Goal: Find specific page/section: Find specific page/section

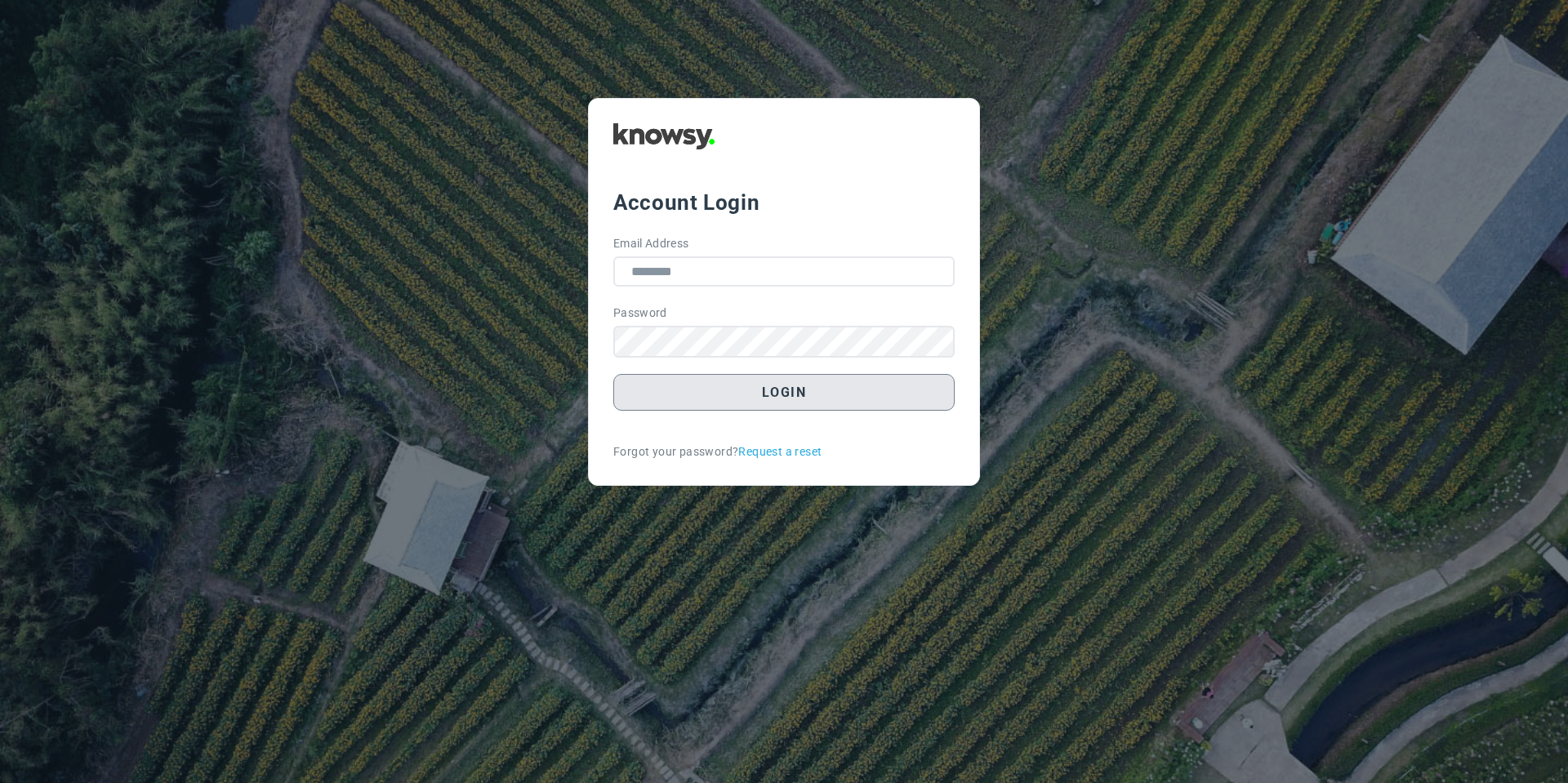
type input "**********"
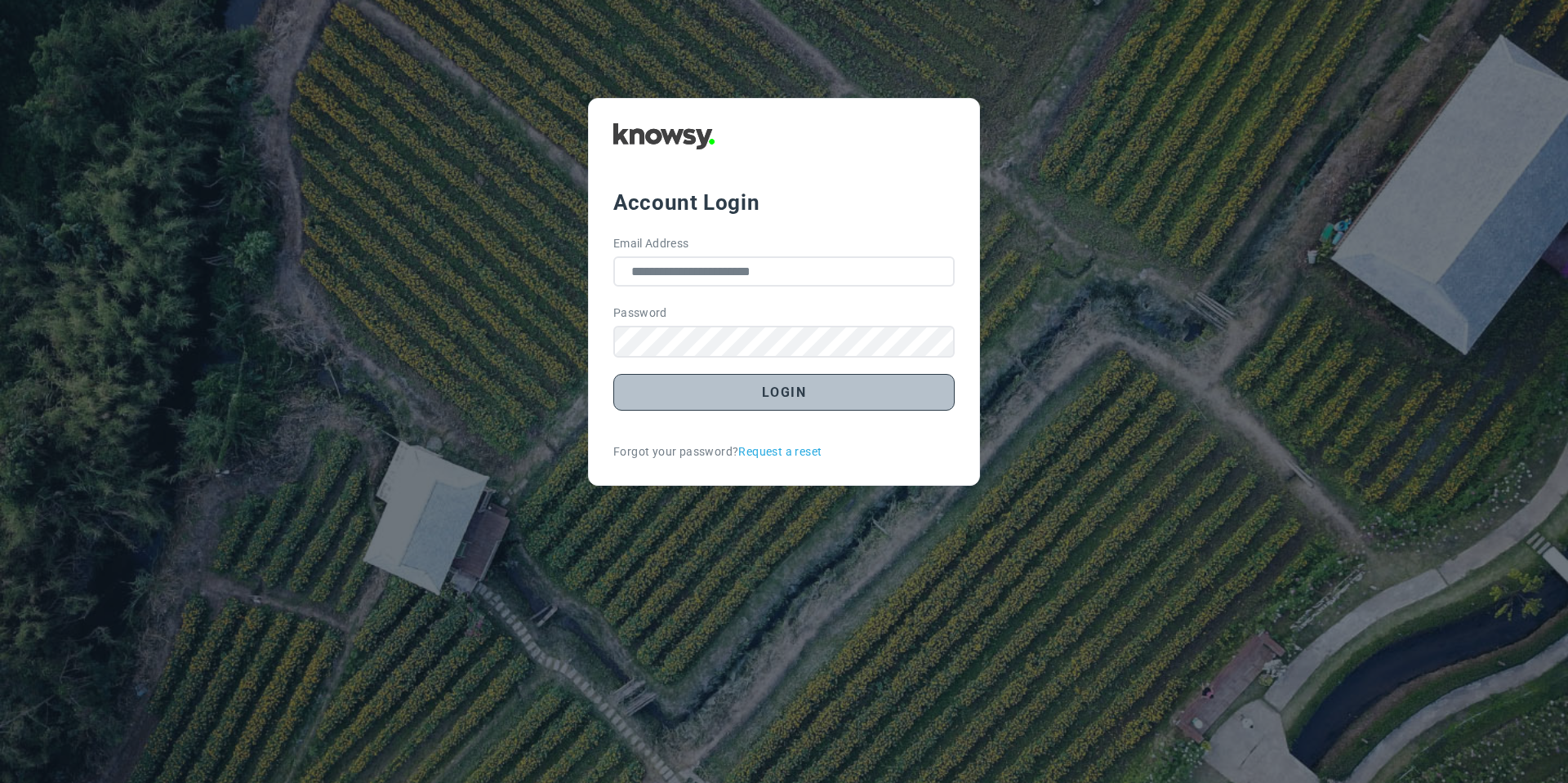
click at [690, 394] on button "Login" at bounding box center [783, 392] width 341 height 37
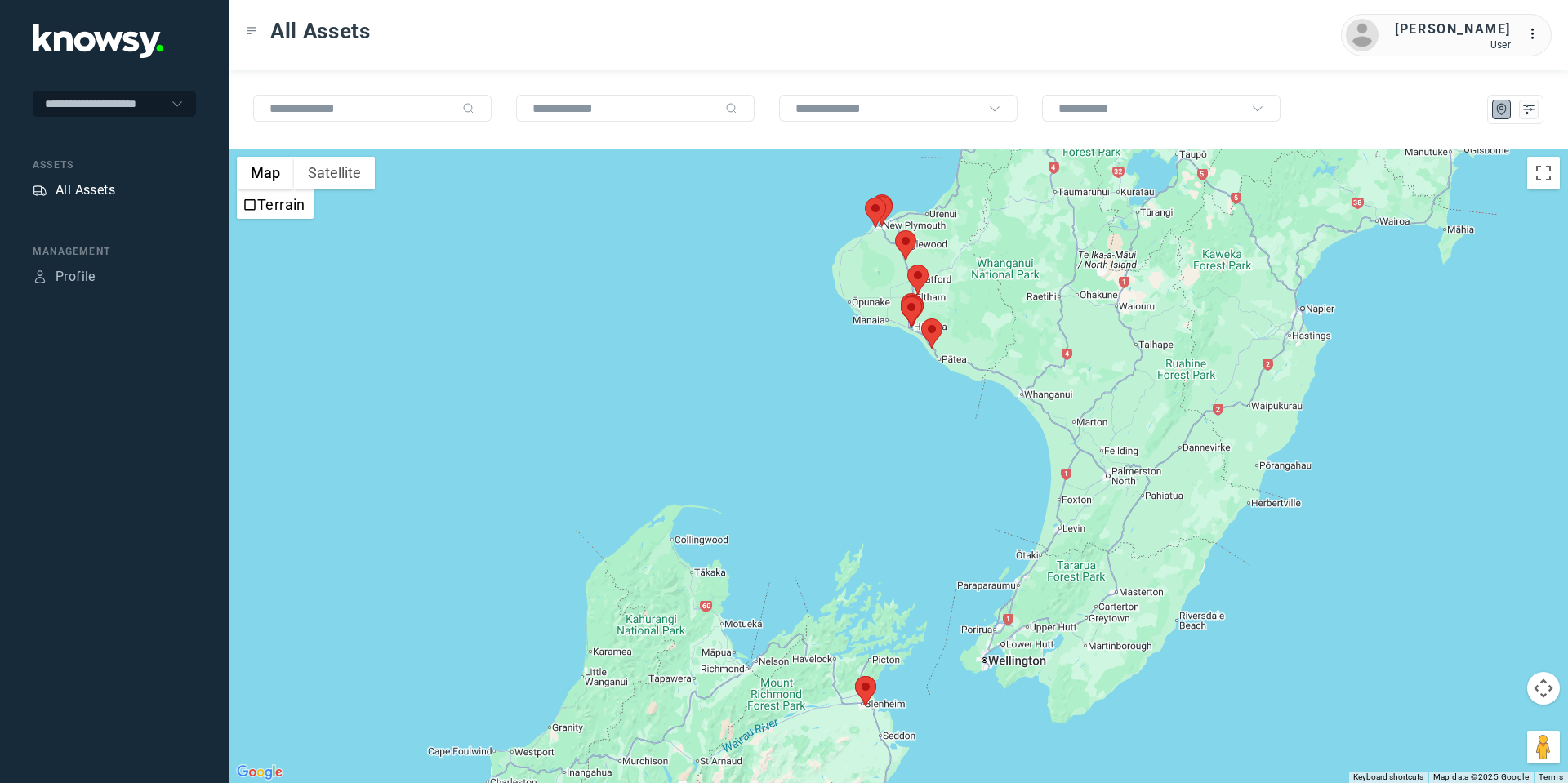
click at [94, 189] on div "All Assets" at bounding box center [85, 190] width 60 height 19
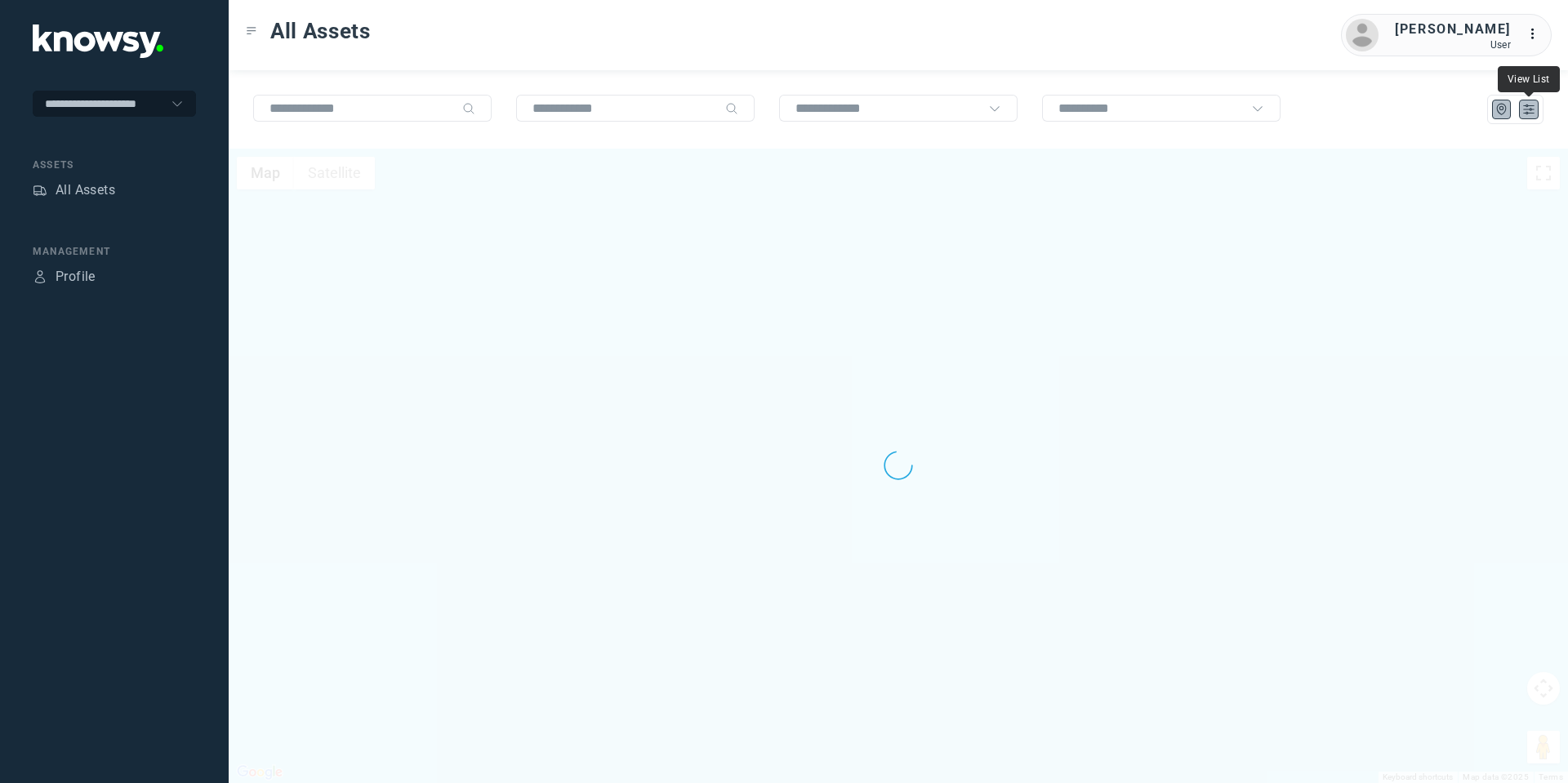
click at [1527, 106] on icon "List" at bounding box center [1529, 109] width 10 height 9
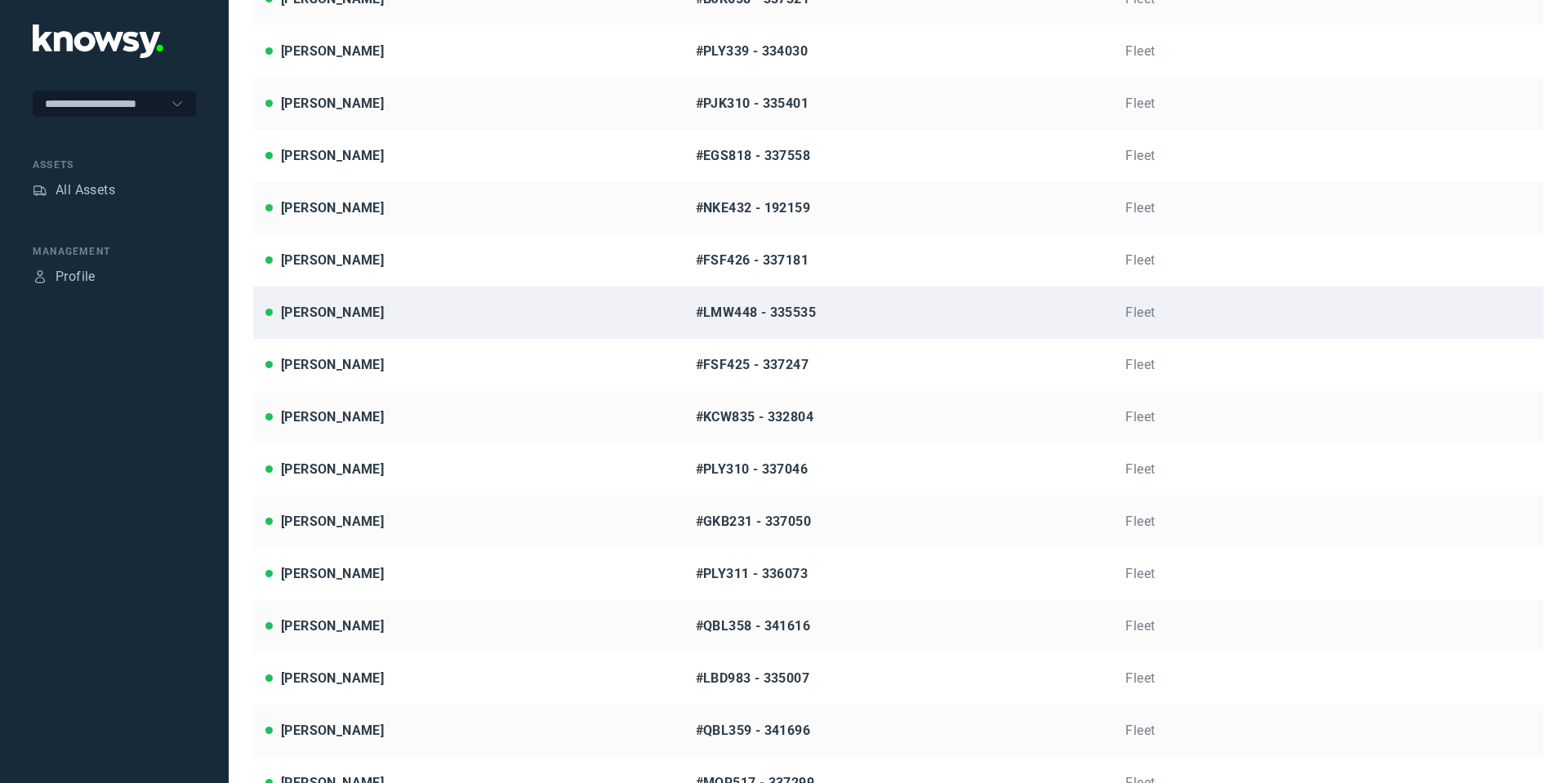
scroll to position [281, 0]
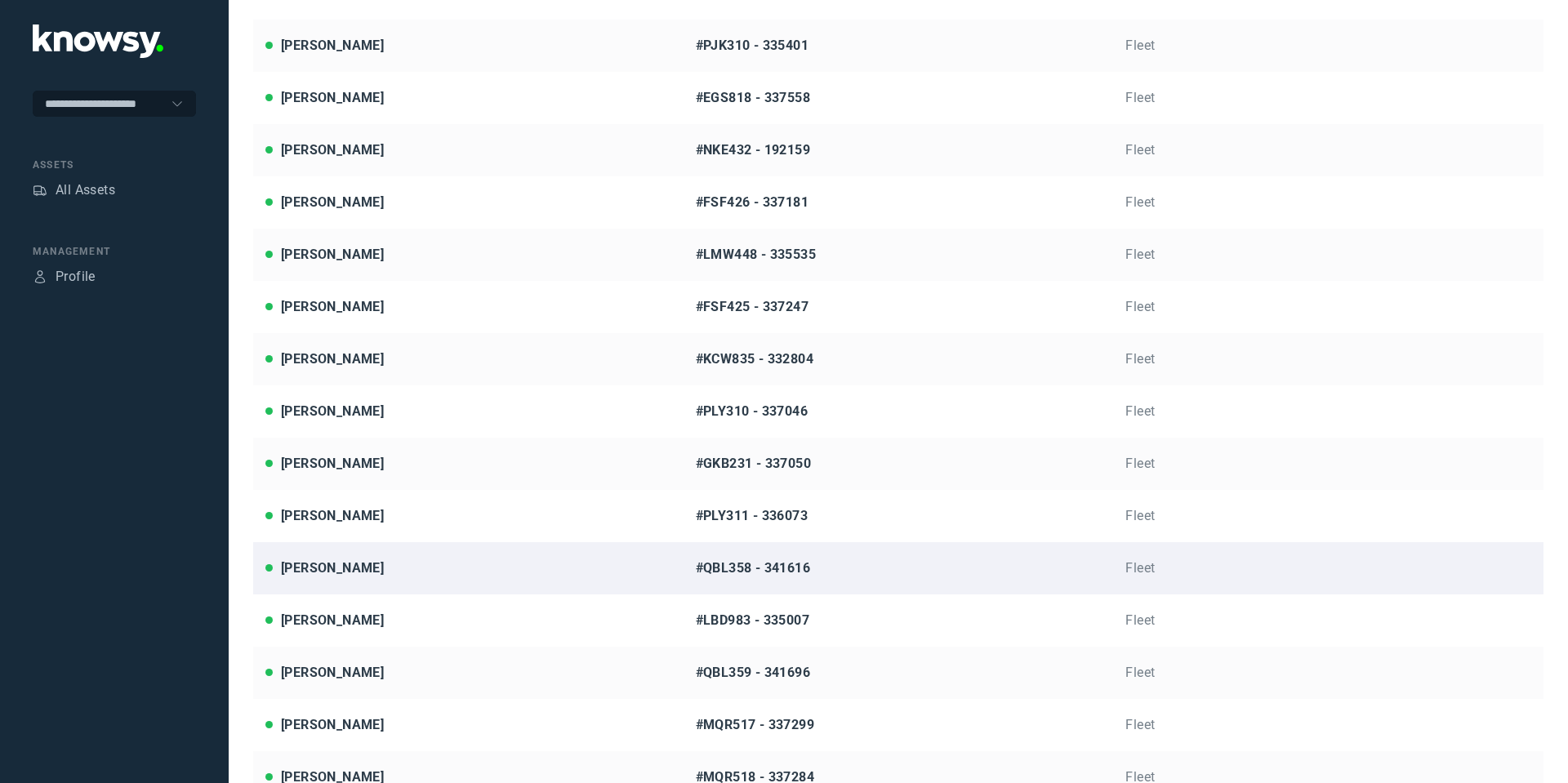
click at [387, 576] on div "[PERSON_NAME]" at bounding box center [469, 568] width 406 height 19
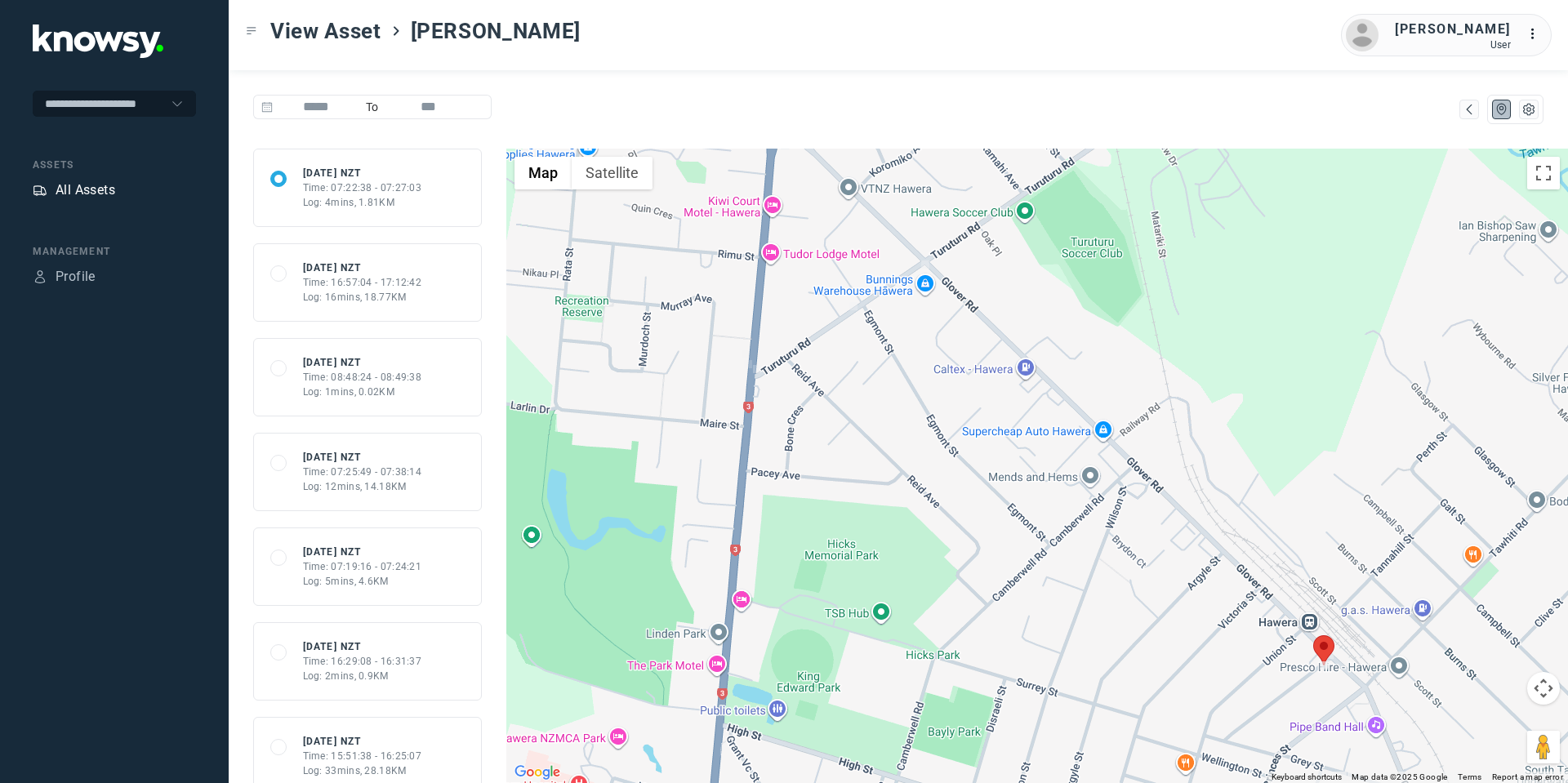
click at [98, 193] on div "All Assets" at bounding box center [85, 190] width 60 height 19
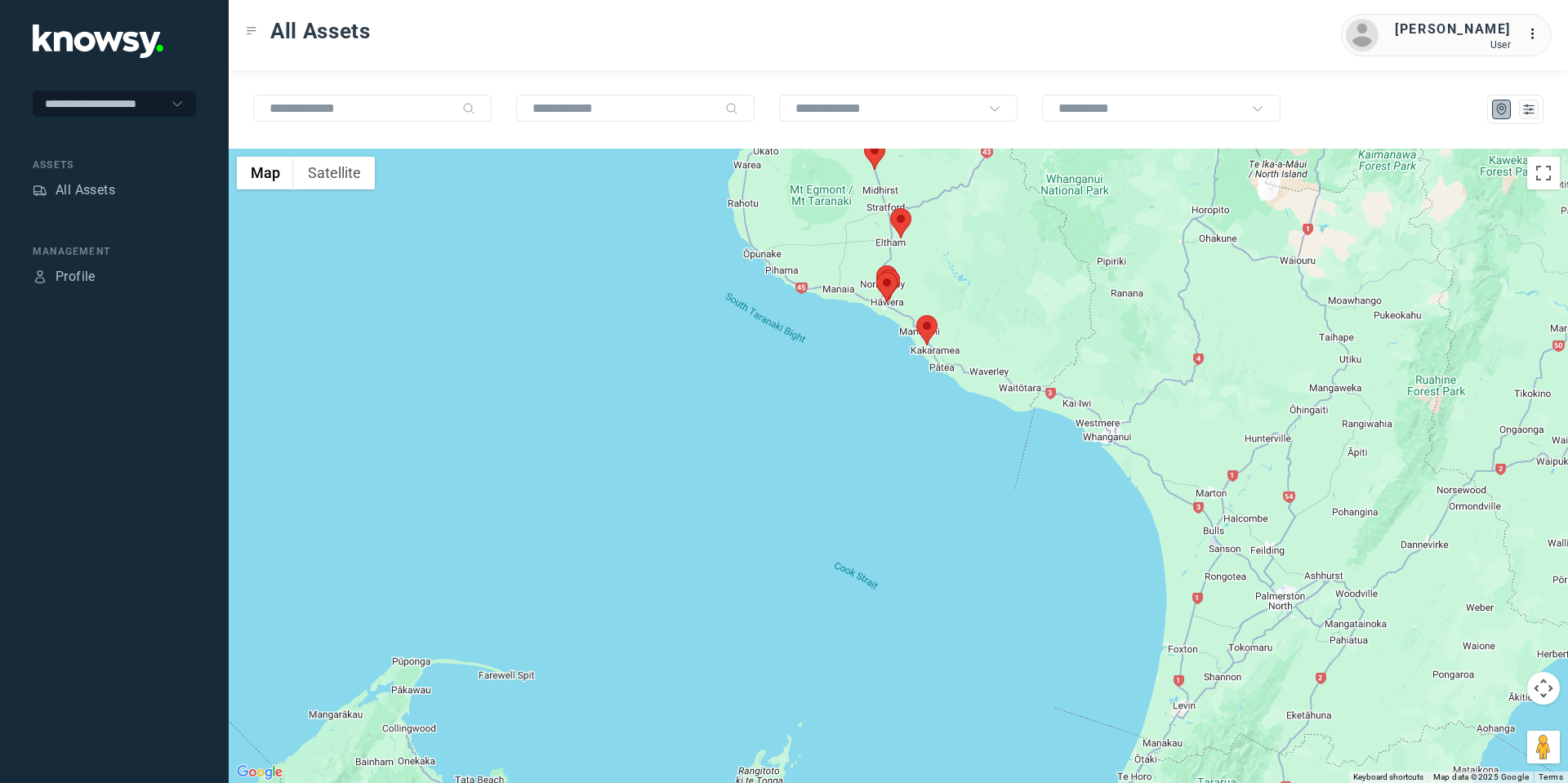
click at [916, 315] on area at bounding box center [916, 315] width 0 height 0
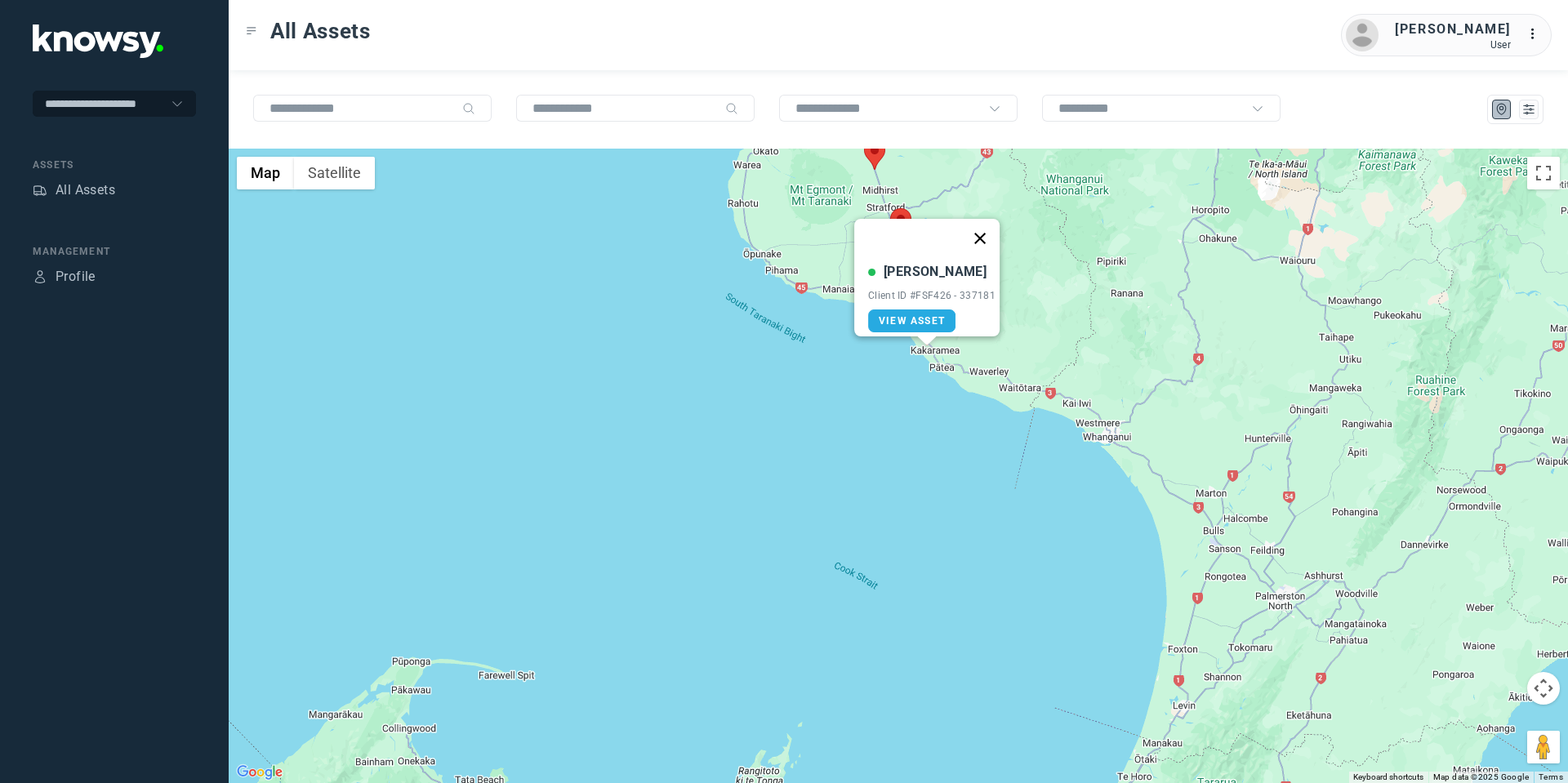
click at [978, 223] on button "Close" at bounding box center [980, 238] width 40 height 40
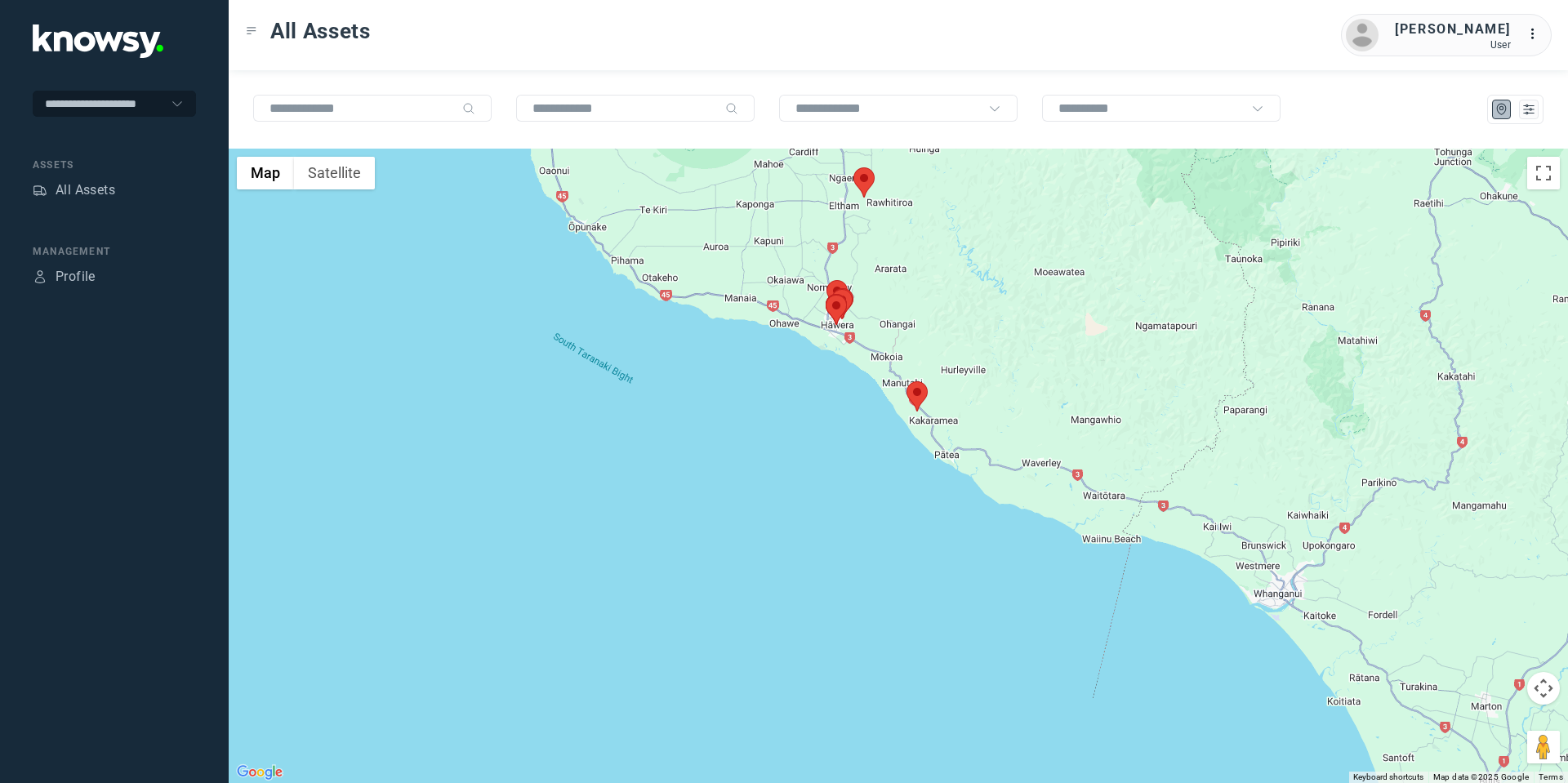
click at [826, 295] on area at bounding box center [826, 295] width 0 height 0
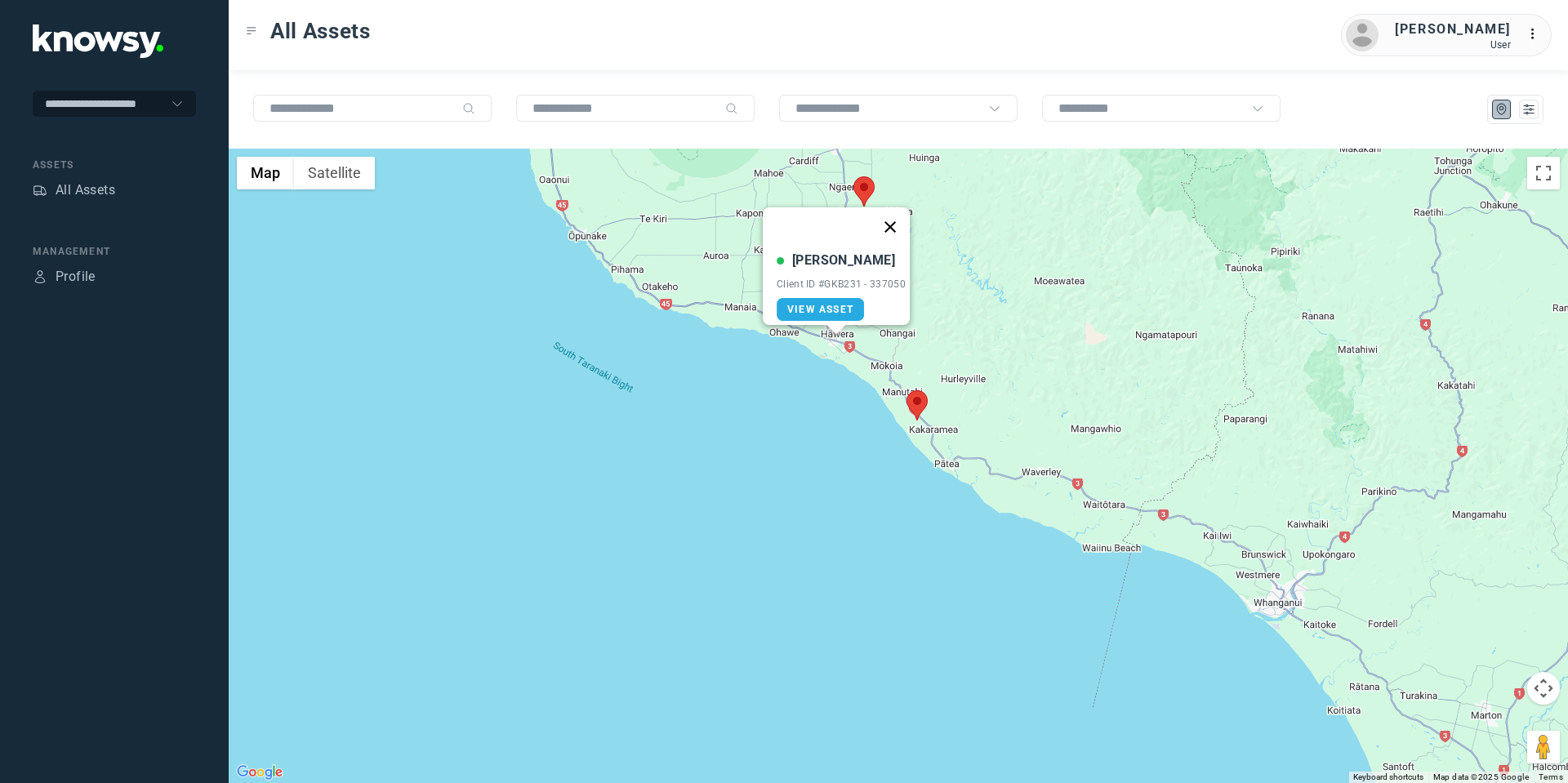
click at [897, 214] on button "Close" at bounding box center [890, 227] width 40 height 40
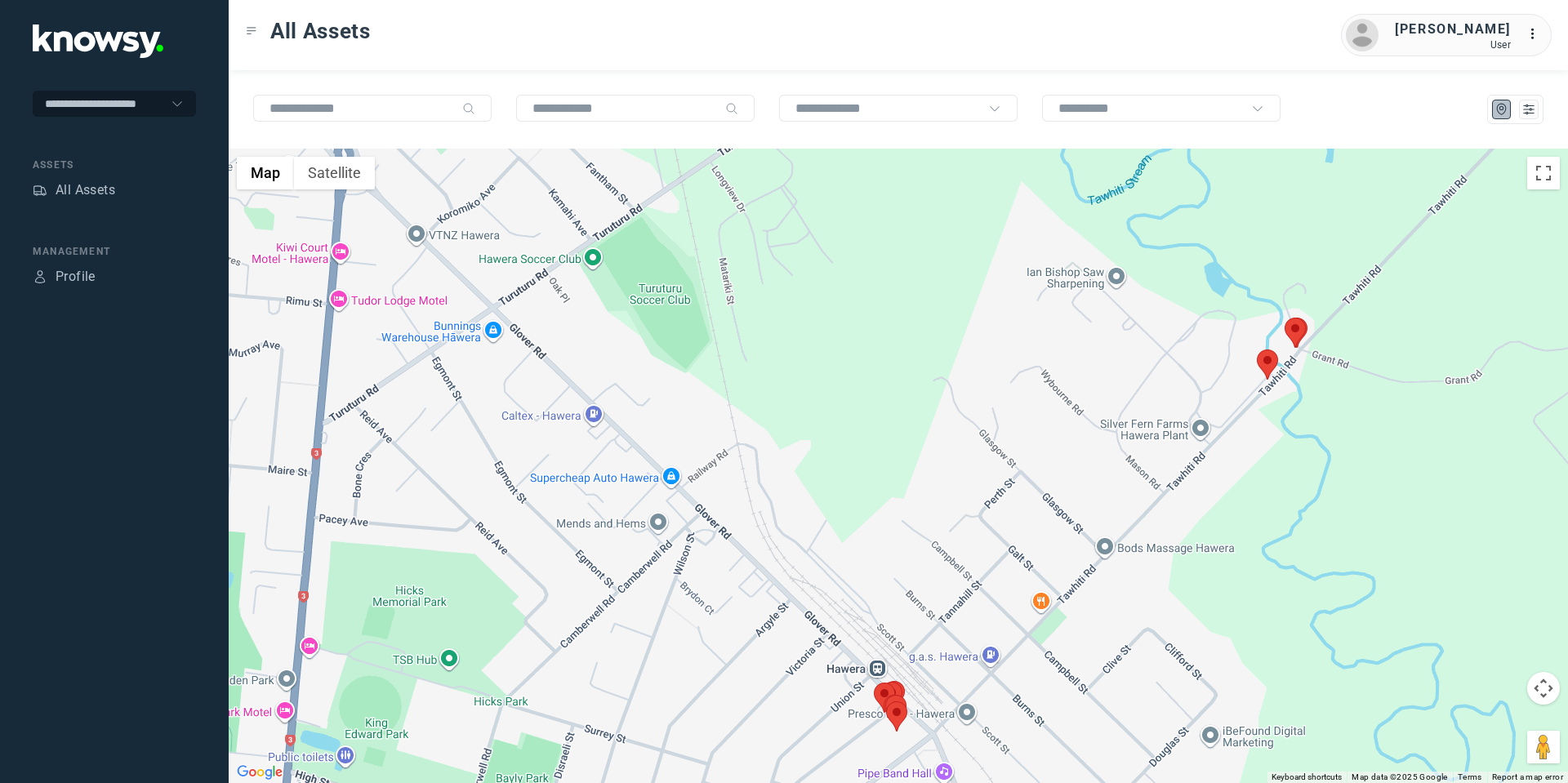
drag, startPoint x: 1266, startPoint y: 362, endPoint x: 1275, endPoint y: 360, distance: 9.2
click at [1257, 350] on area at bounding box center [1257, 350] width 0 height 0
click at [1285, 318] on area at bounding box center [1285, 318] width 0 height 0
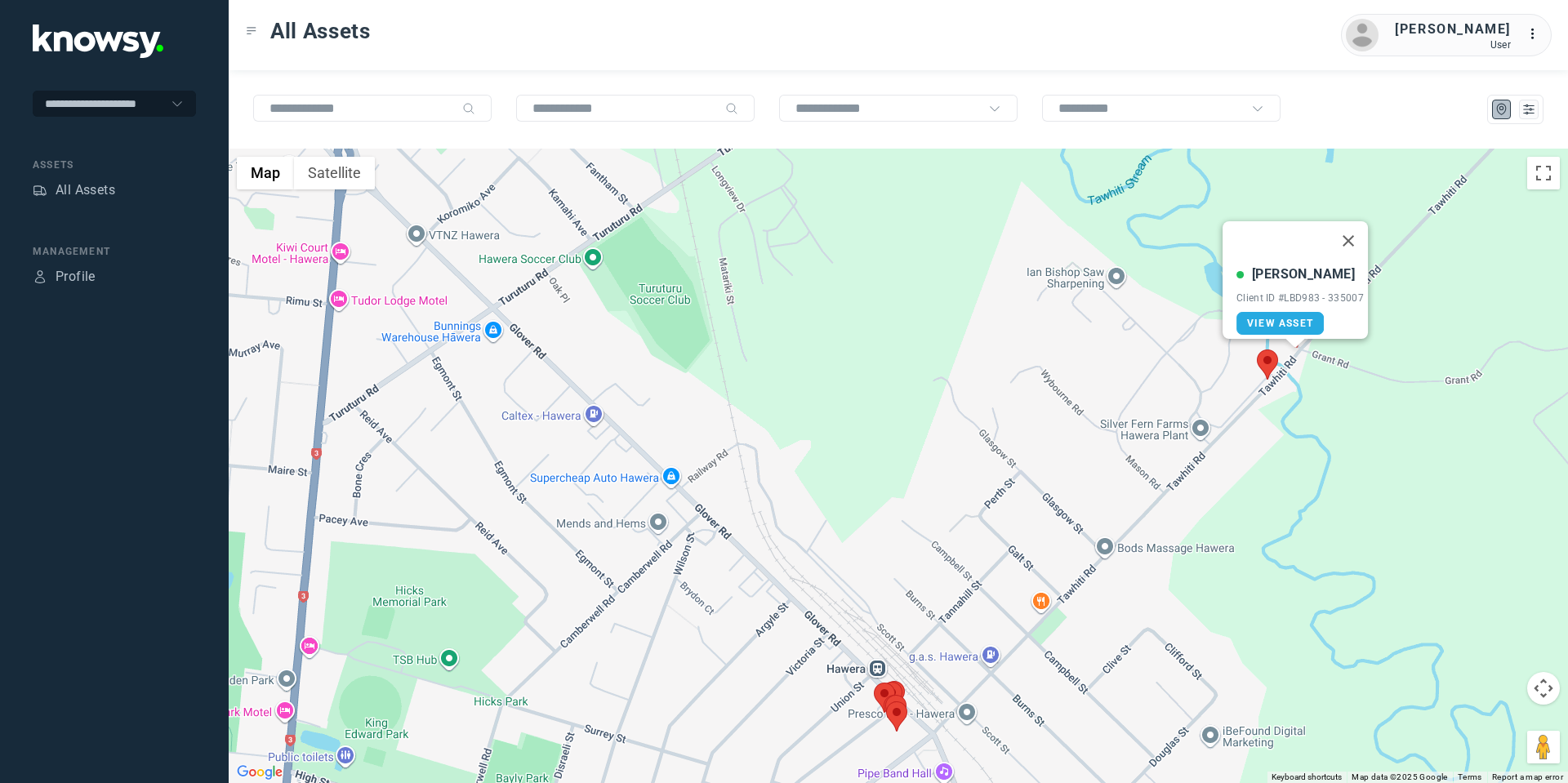
click at [1257, 350] on area at bounding box center [1257, 350] width 0 height 0
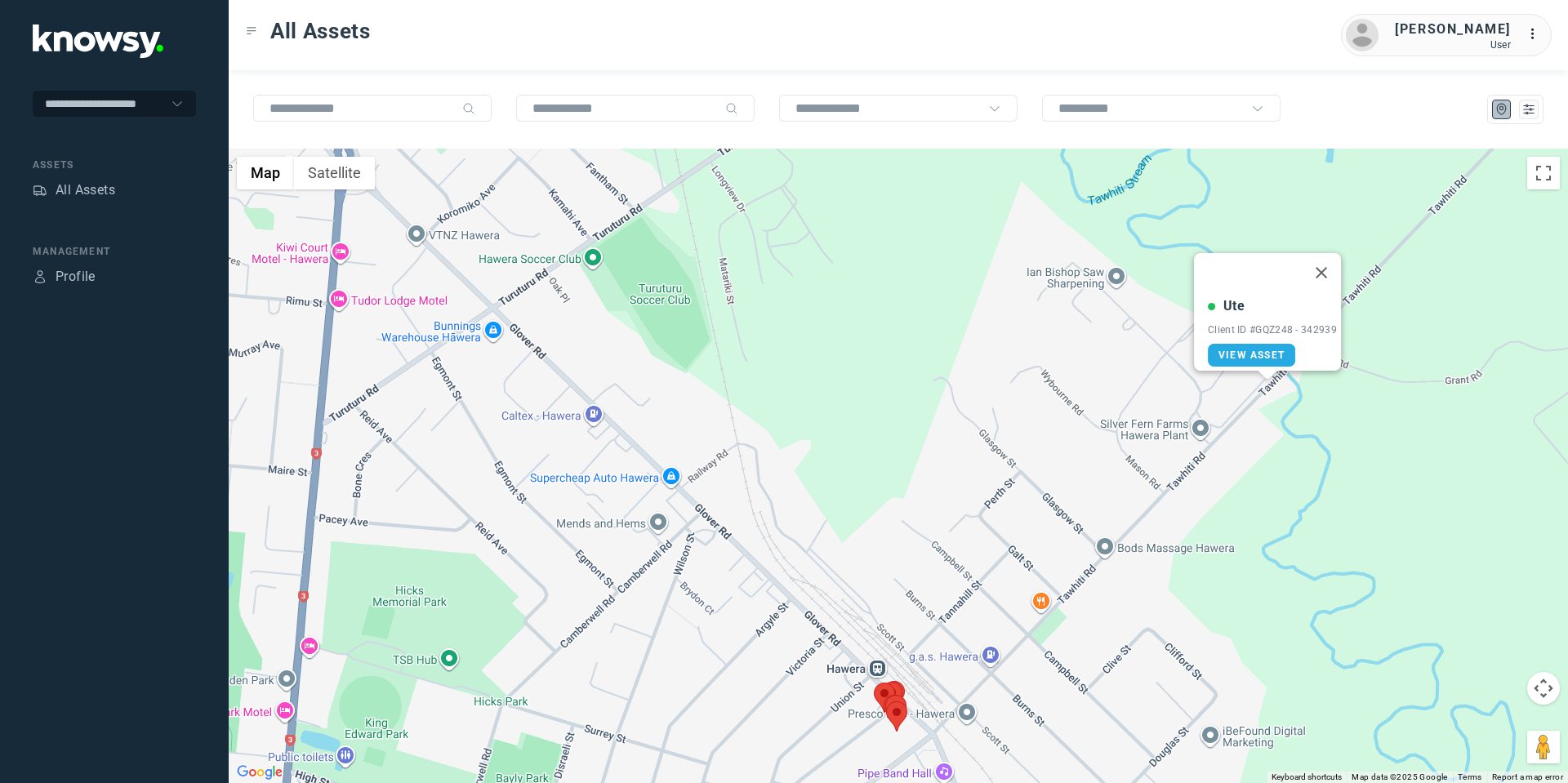
click at [1542, 693] on button "Map camera controls" at bounding box center [1544, 688] width 33 height 33
click at [1471, 727] on button "Move down" at bounding box center [1462, 730] width 33 height 33
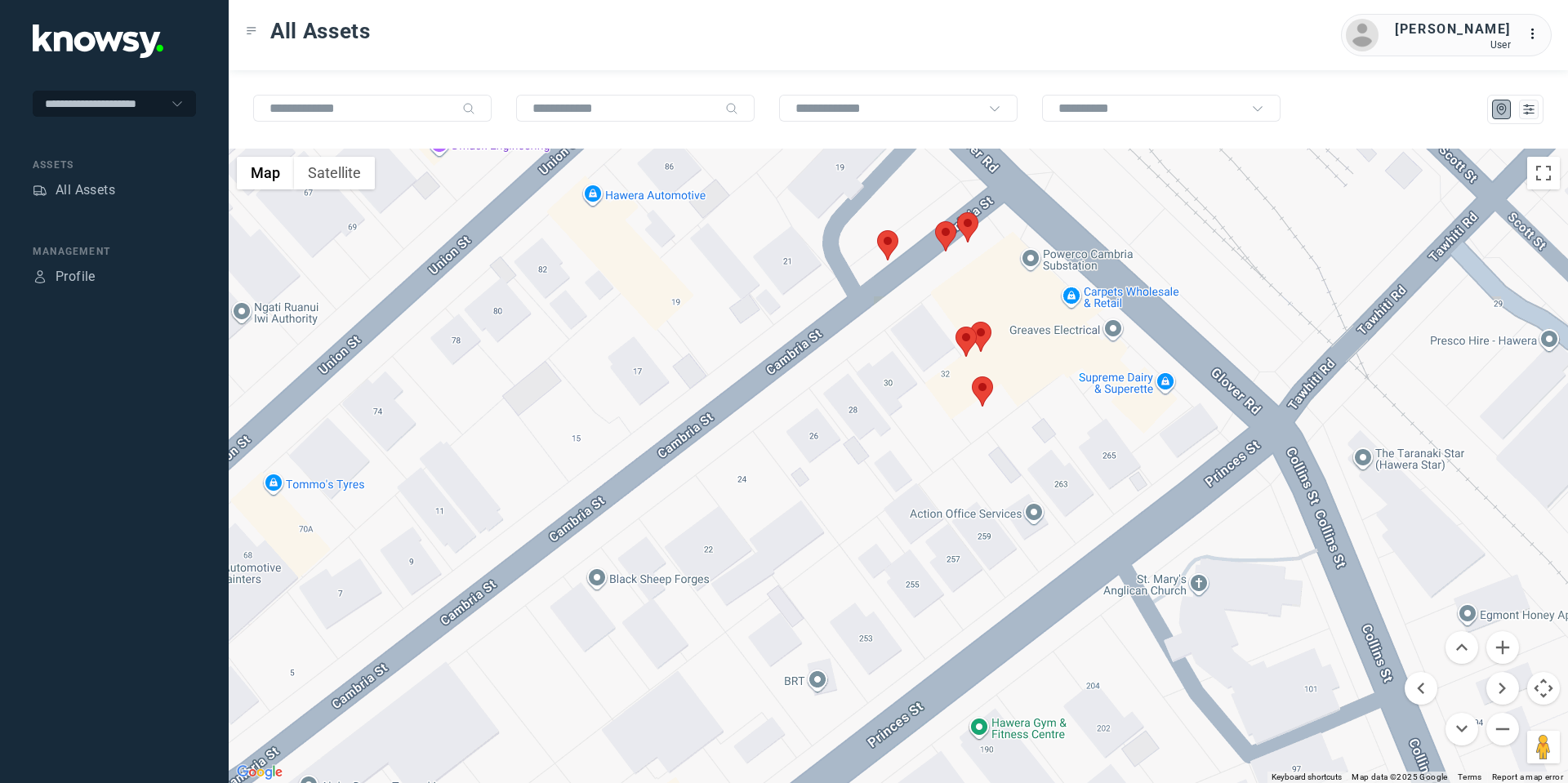
click at [877, 230] on area at bounding box center [877, 230] width 0 height 0
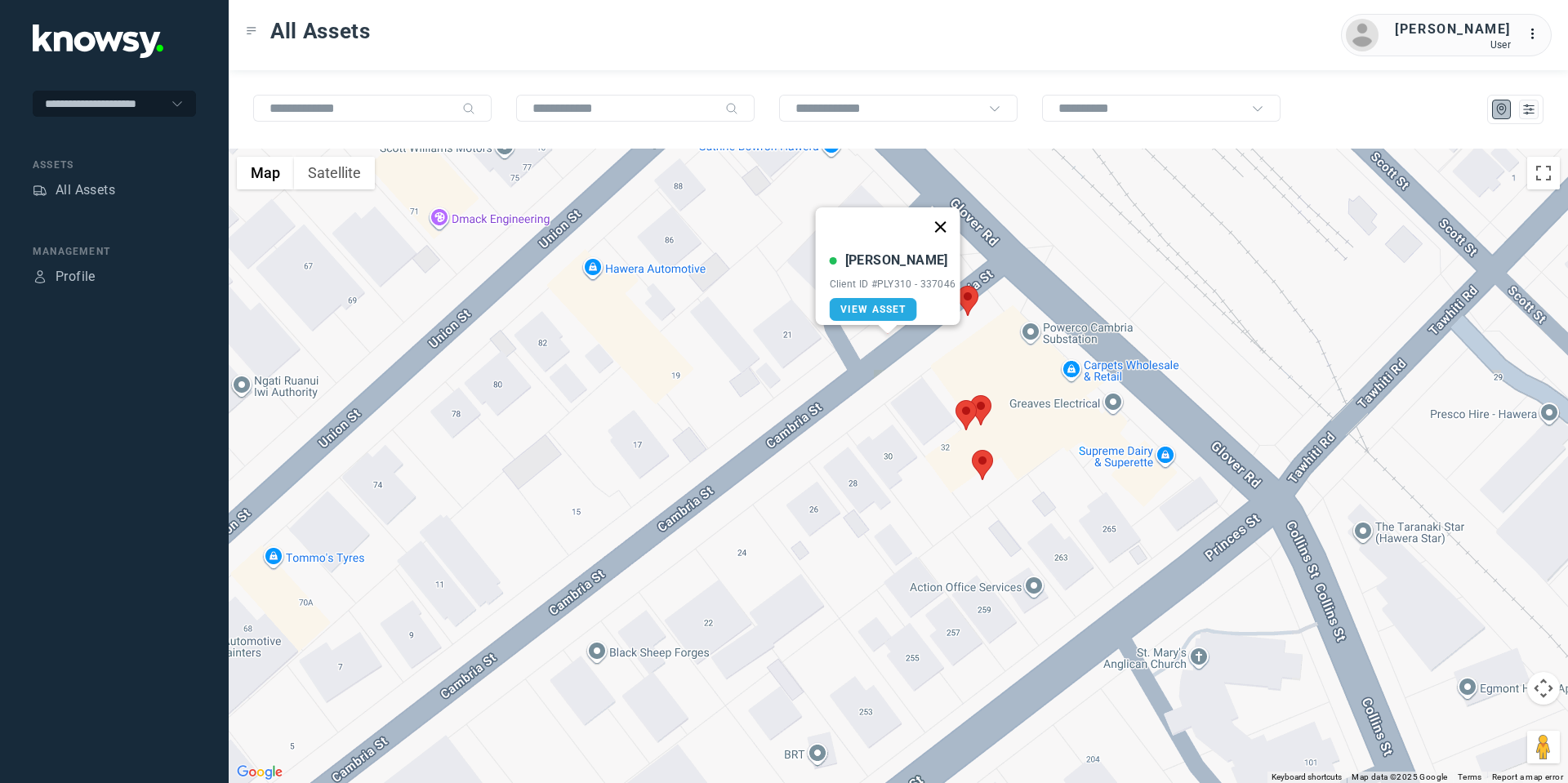
click at [945, 218] on button "Close" at bounding box center [940, 227] width 40 height 40
click at [935, 295] on area at bounding box center [935, 295] width 0 height 0
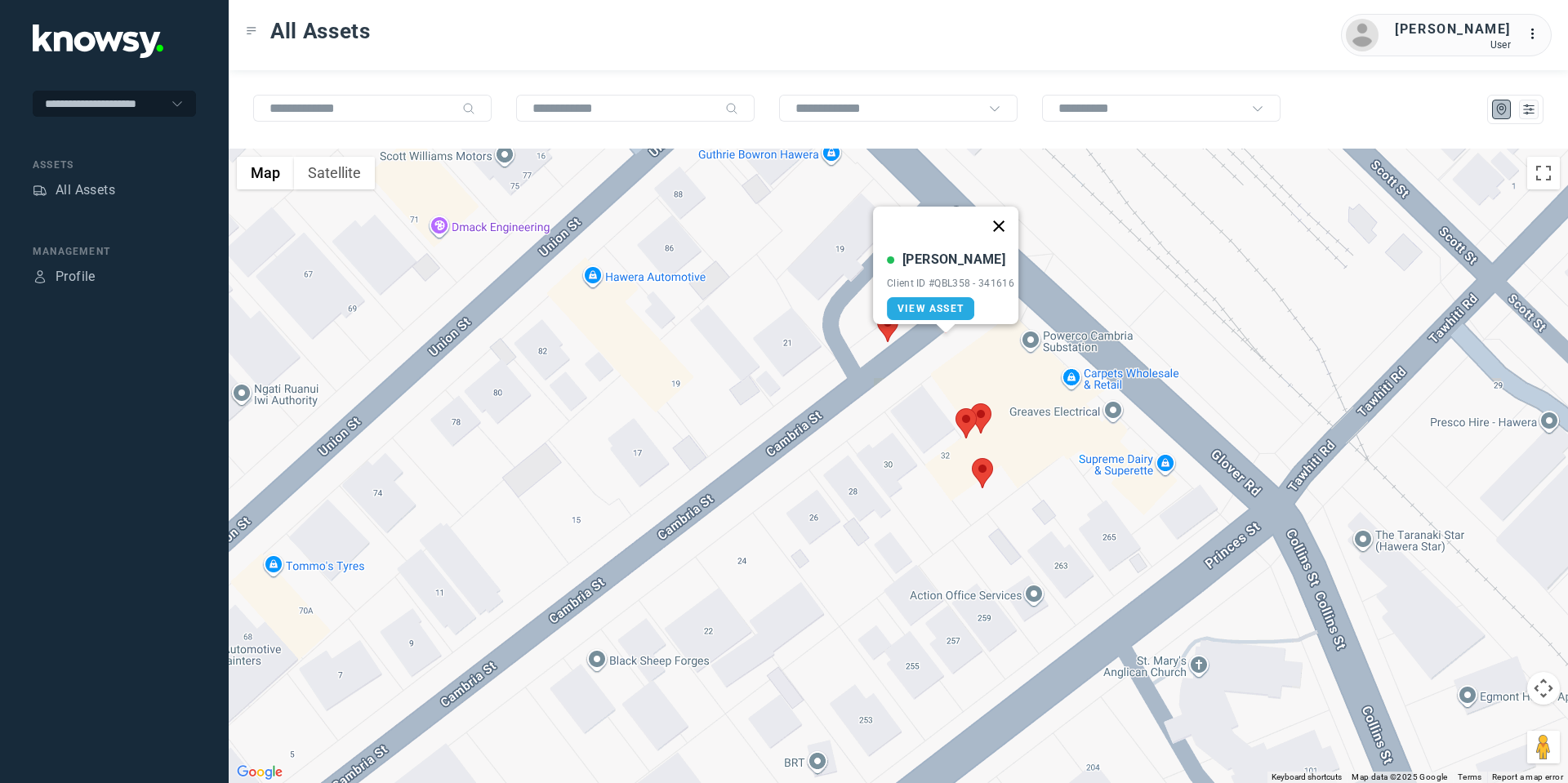
click at [1000, 208] on button "Close" at bounding box center [999, 226] width 40 height 40
click at [957, 294] on area at bounding box center [957, 294] width 0 height 0
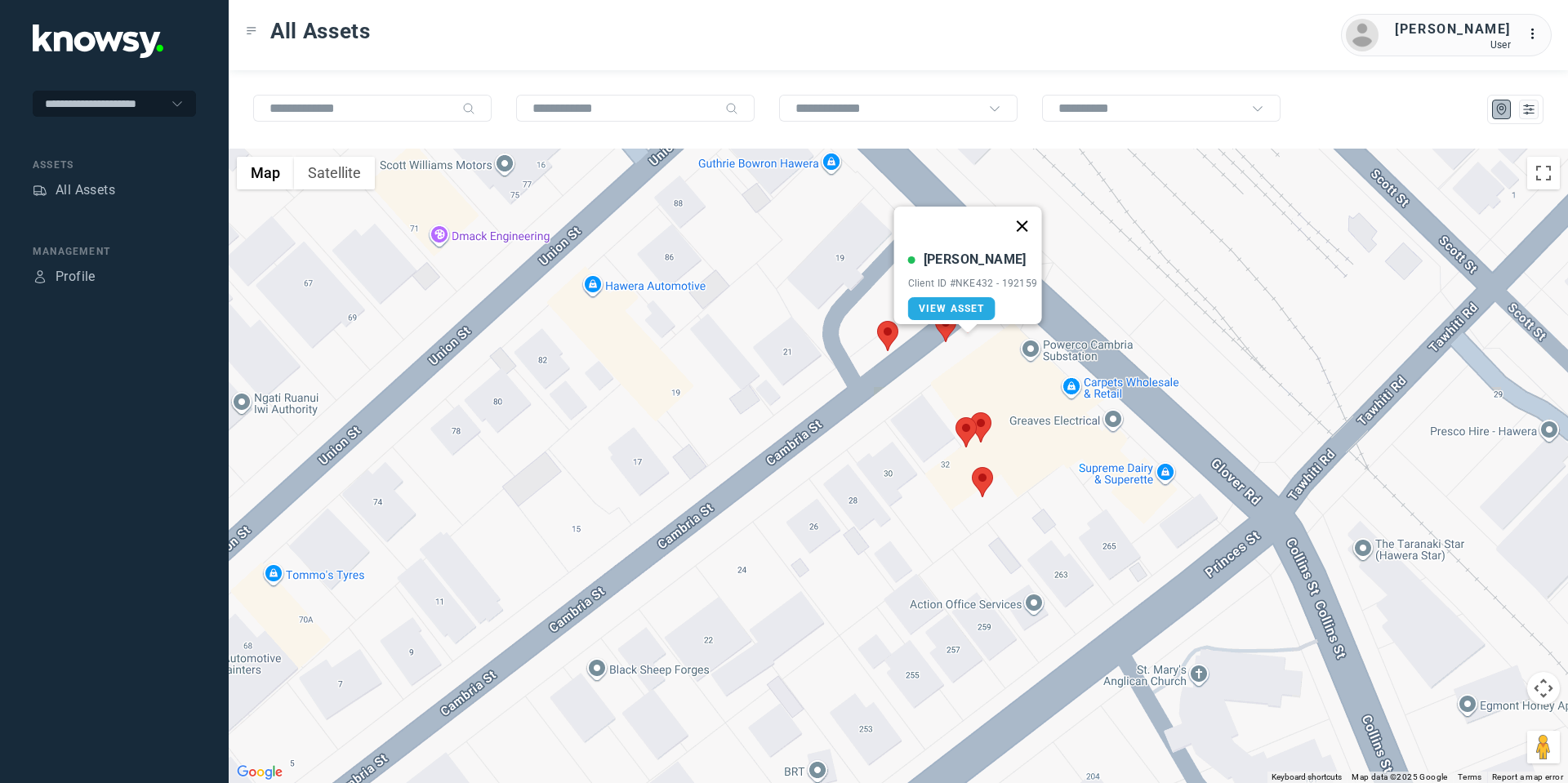
click at [1024, 216] on button "Close" at bounding box center [1022, 226] width 40 height 40
click at [955, 418] on area at bounding box center [955, 418] width 0 height 0
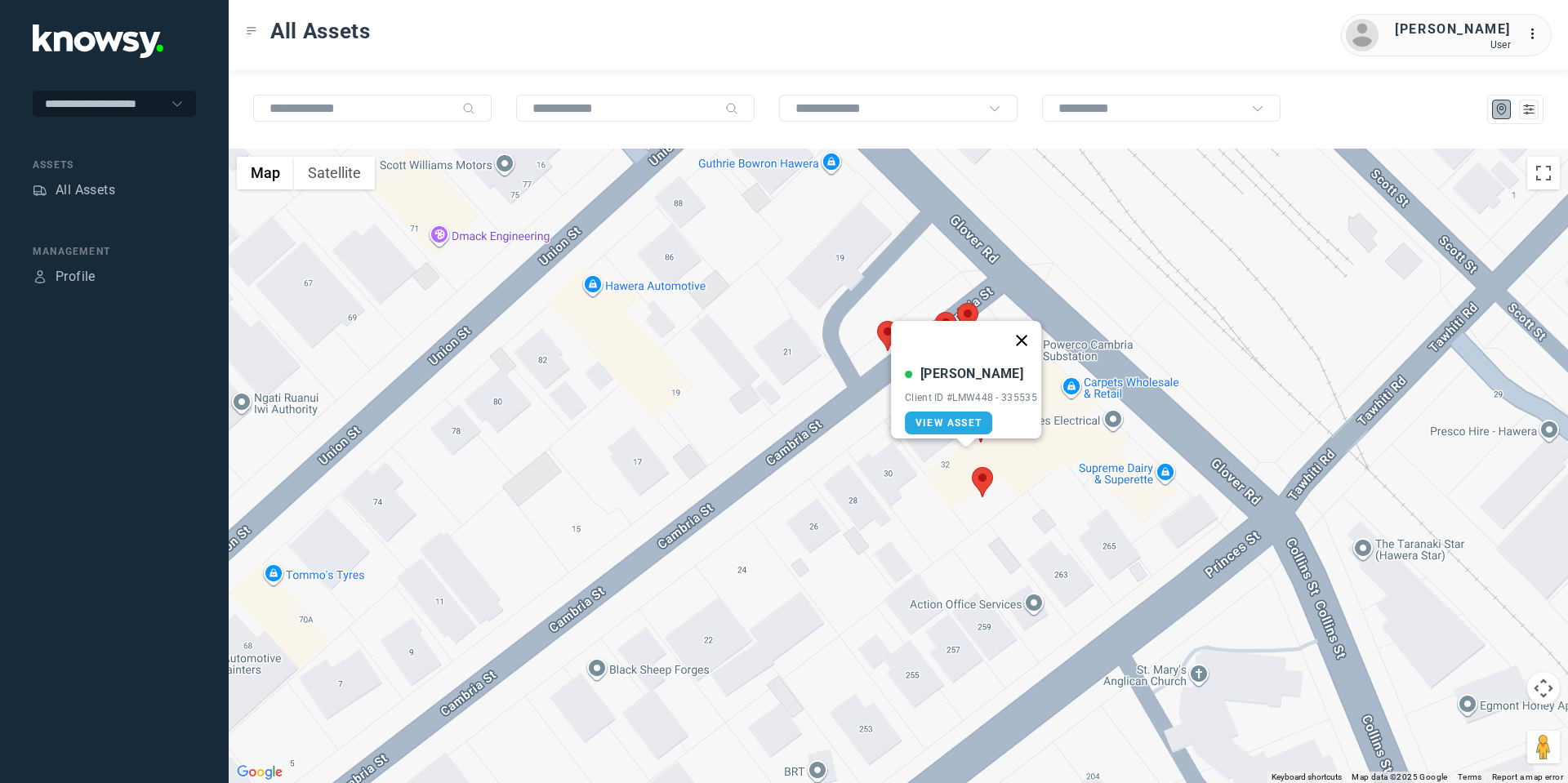
click at [1032, 329] on button "Close" at bounding box center [1022, 340] width 40 height 40
click at [971, 413] on area at bounding box center [971, 413] width 0 height 0
click at [1046, 324] on button "Close" at bounding box center [1034, 335] width 40 height 40
click at [972, 467] on area at bounding box center [972, 467] width 0 height 0
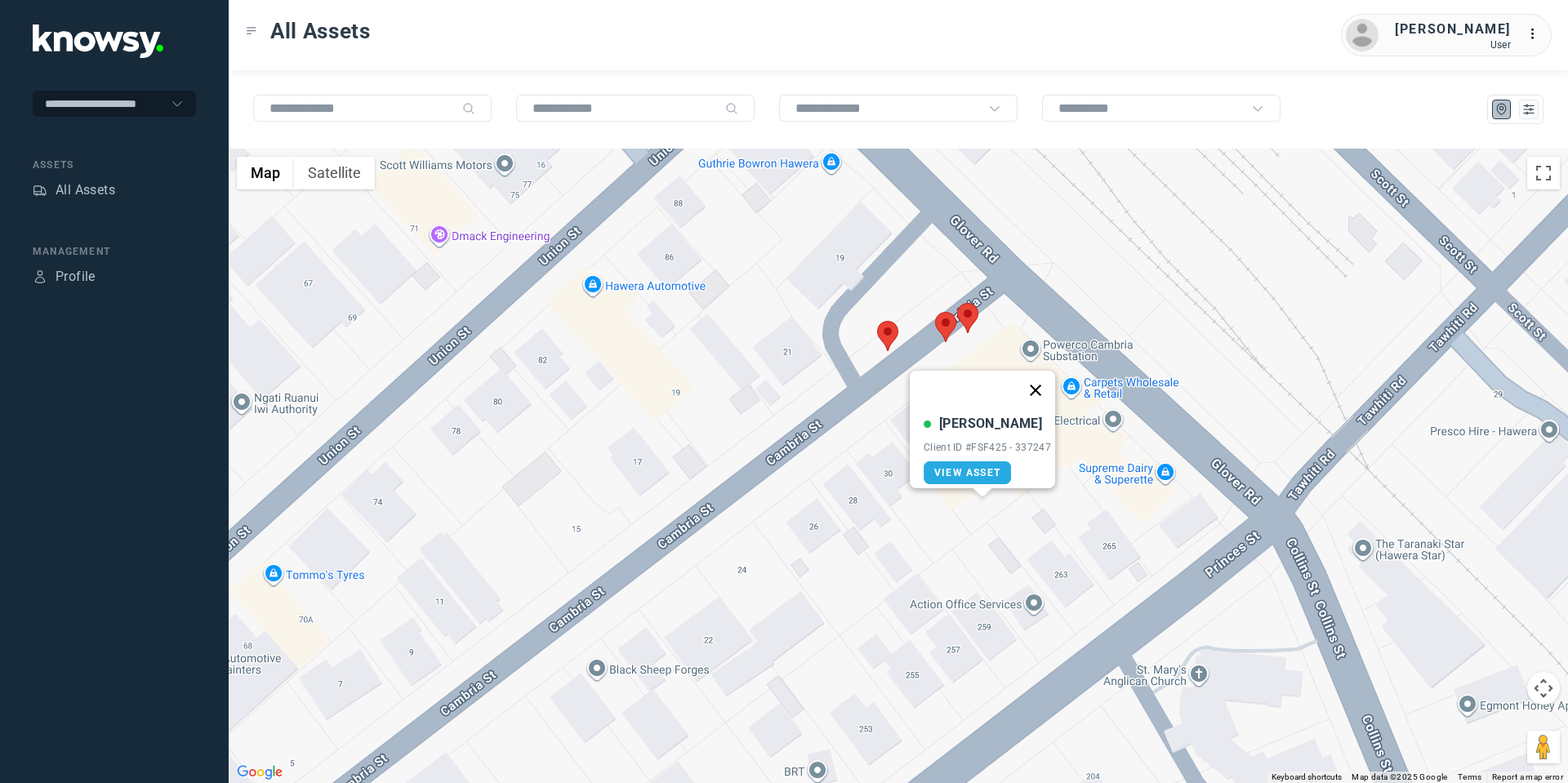
click at [1035, 372] on button "Close" at bounding box center [1035, 391] width 40 height 40
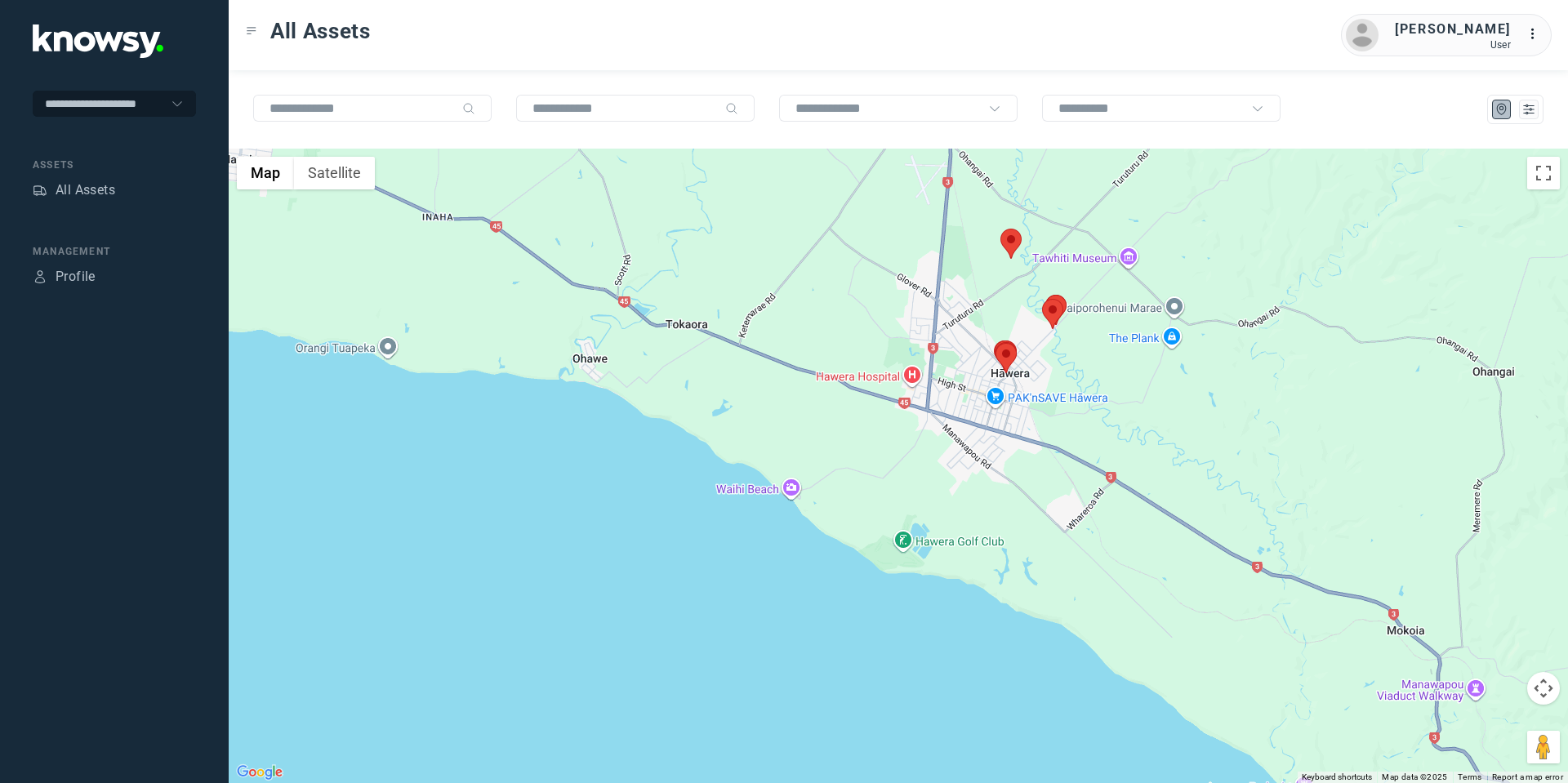
click at [1001, 229] on area at bounding box center [1001, 229] width 0 height 0
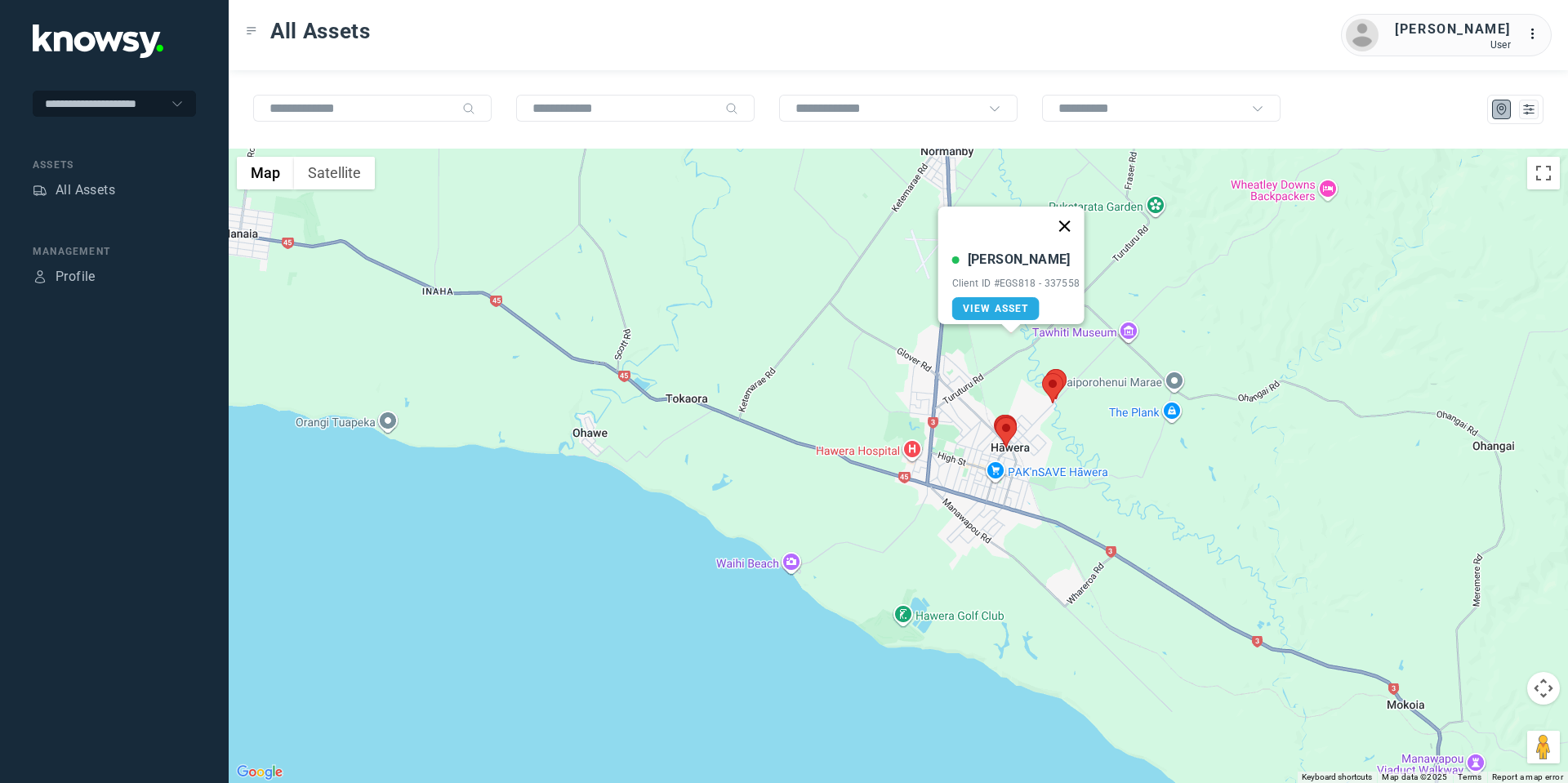
click at [1067, 215] on button "Close" at bounding box center [1064, 226] width 40 height 40
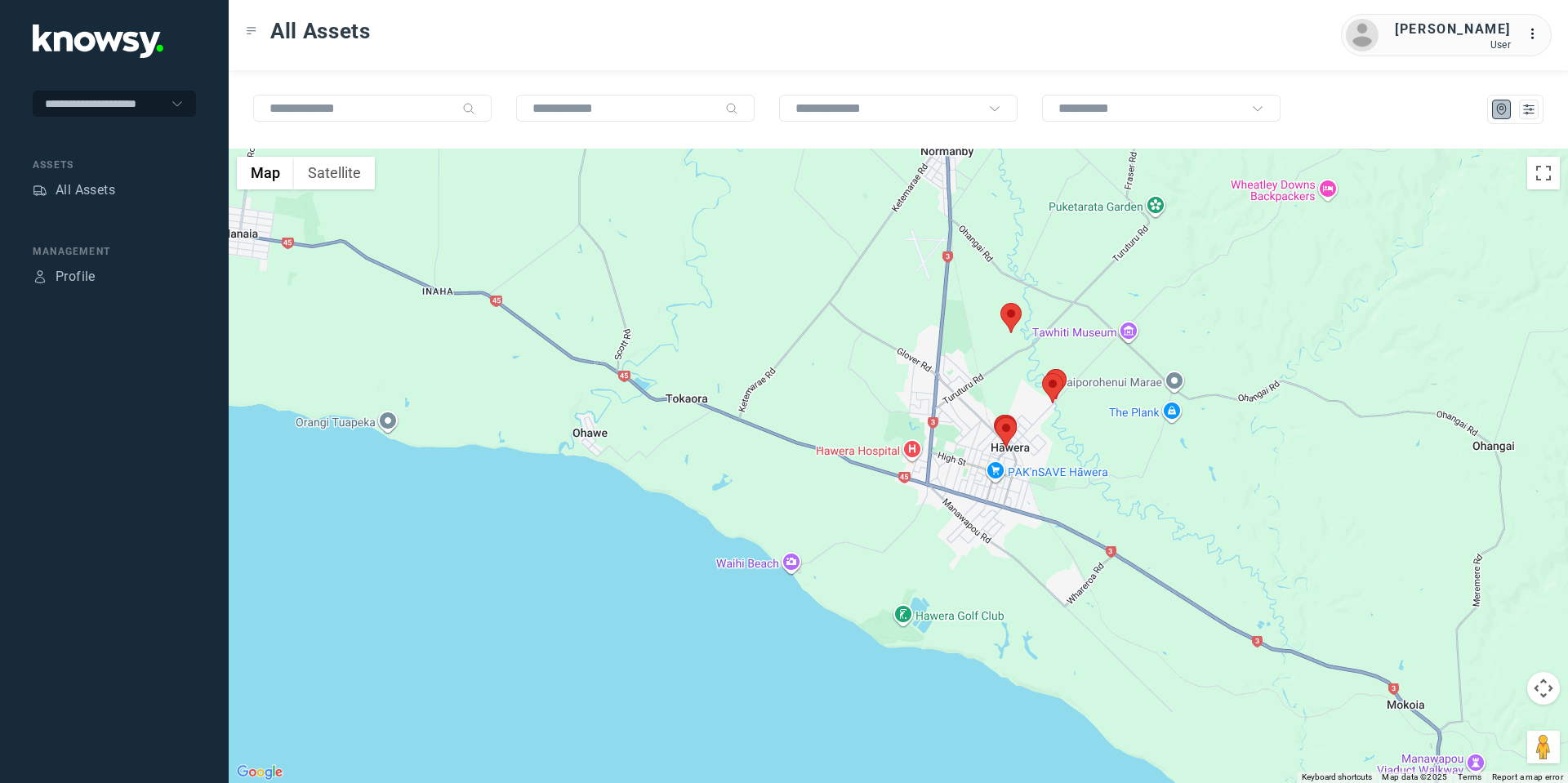
click at [1535, 693] on button "Map camera controls" at bounding box center [1544, 688] width 33 height 33
click at [1461, 648] on button "Move up" at bounding box center [1462, 648] width 33 height 33
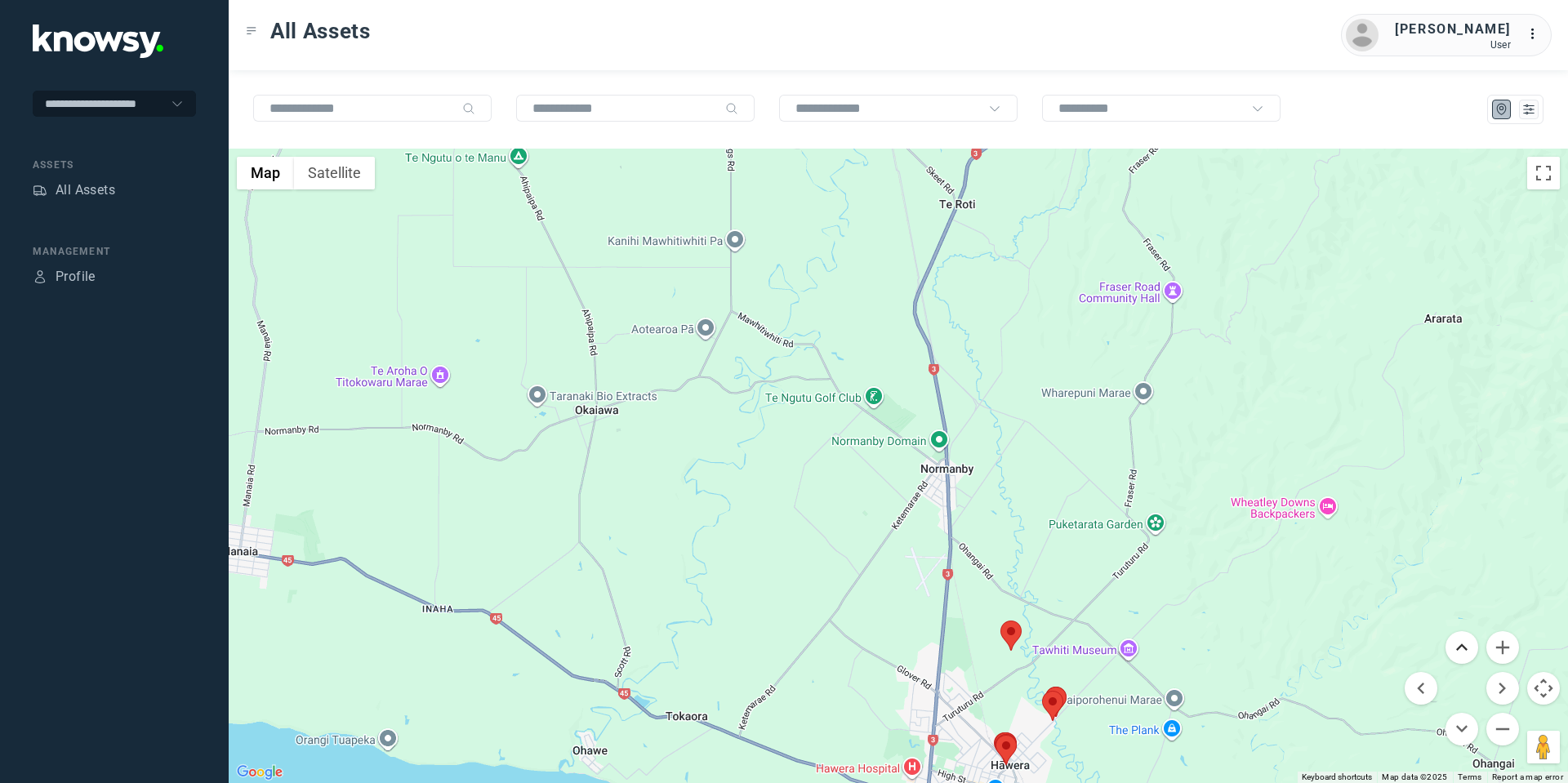
click at [1461, 648] on button "Move up" at bounding box center [1462, 648] width 33 height 33
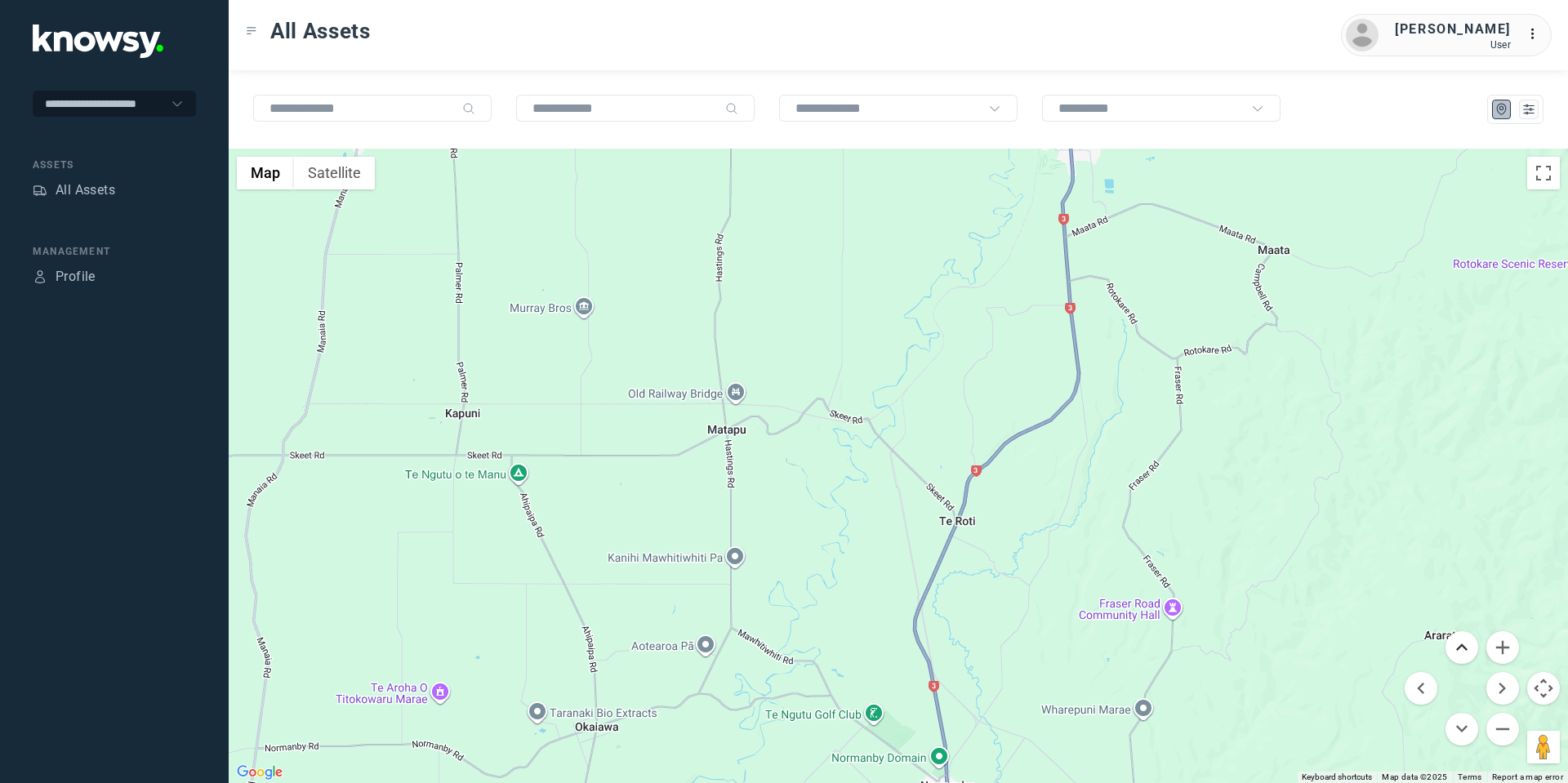
click at [1461, 648] on button "Move up" at bounding box center [1462, 648] width 33 height 33
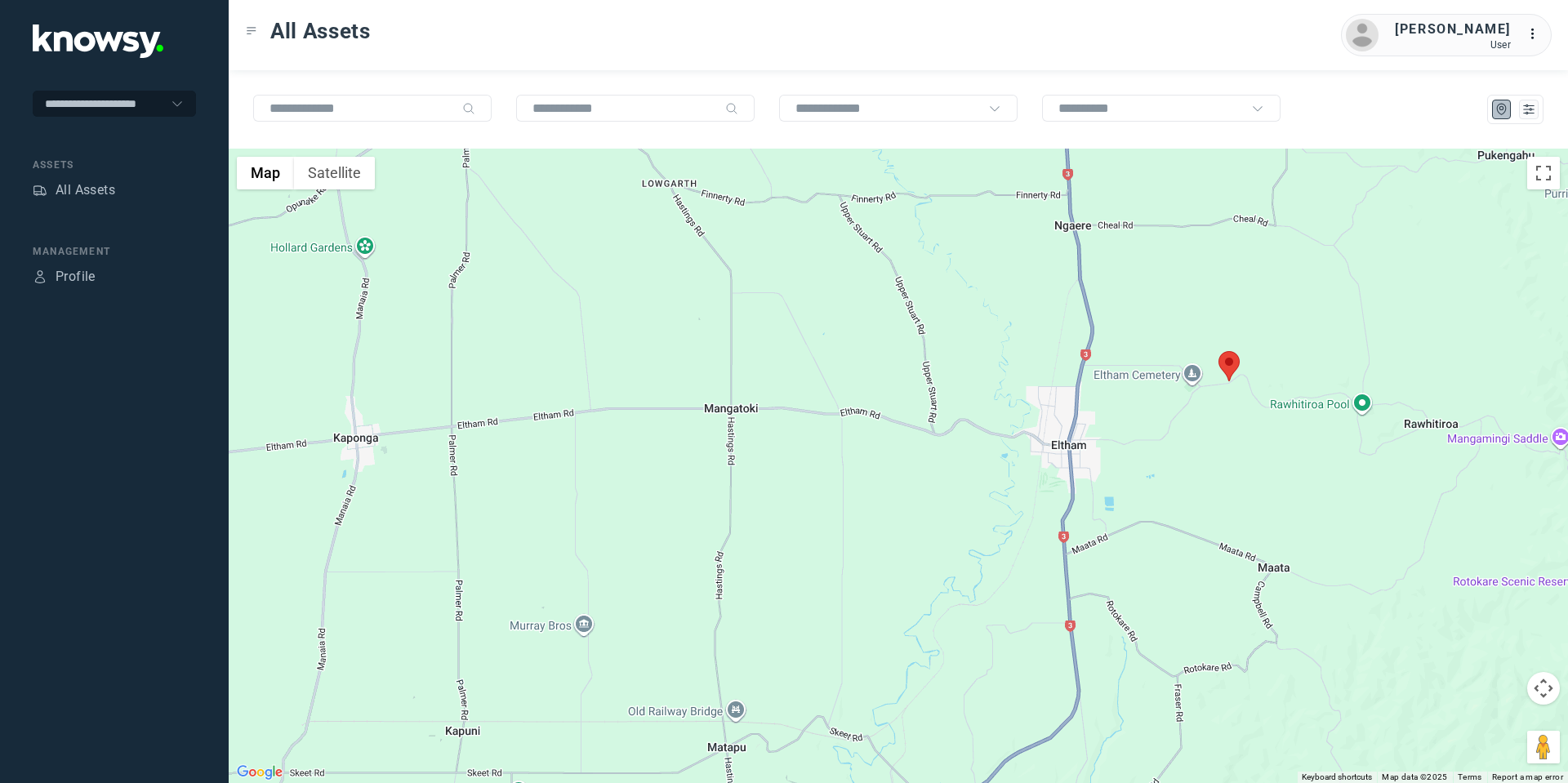
click at [1219, 351] on area at bounding box center [1219, 351] width 0 height 0
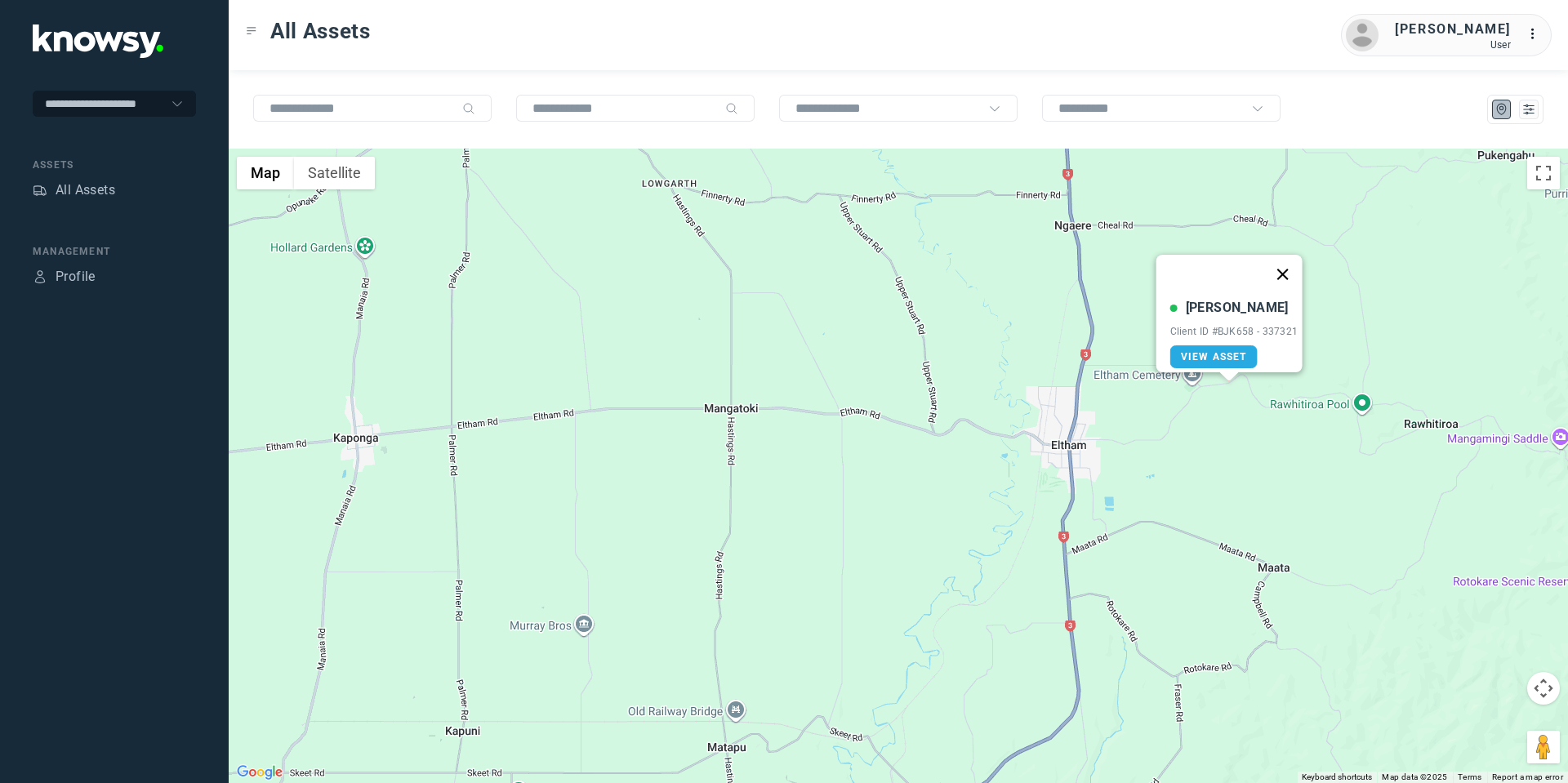
click at [1282, 259] on button "Close" at bounding box center [1282, 275] width 40 height 40
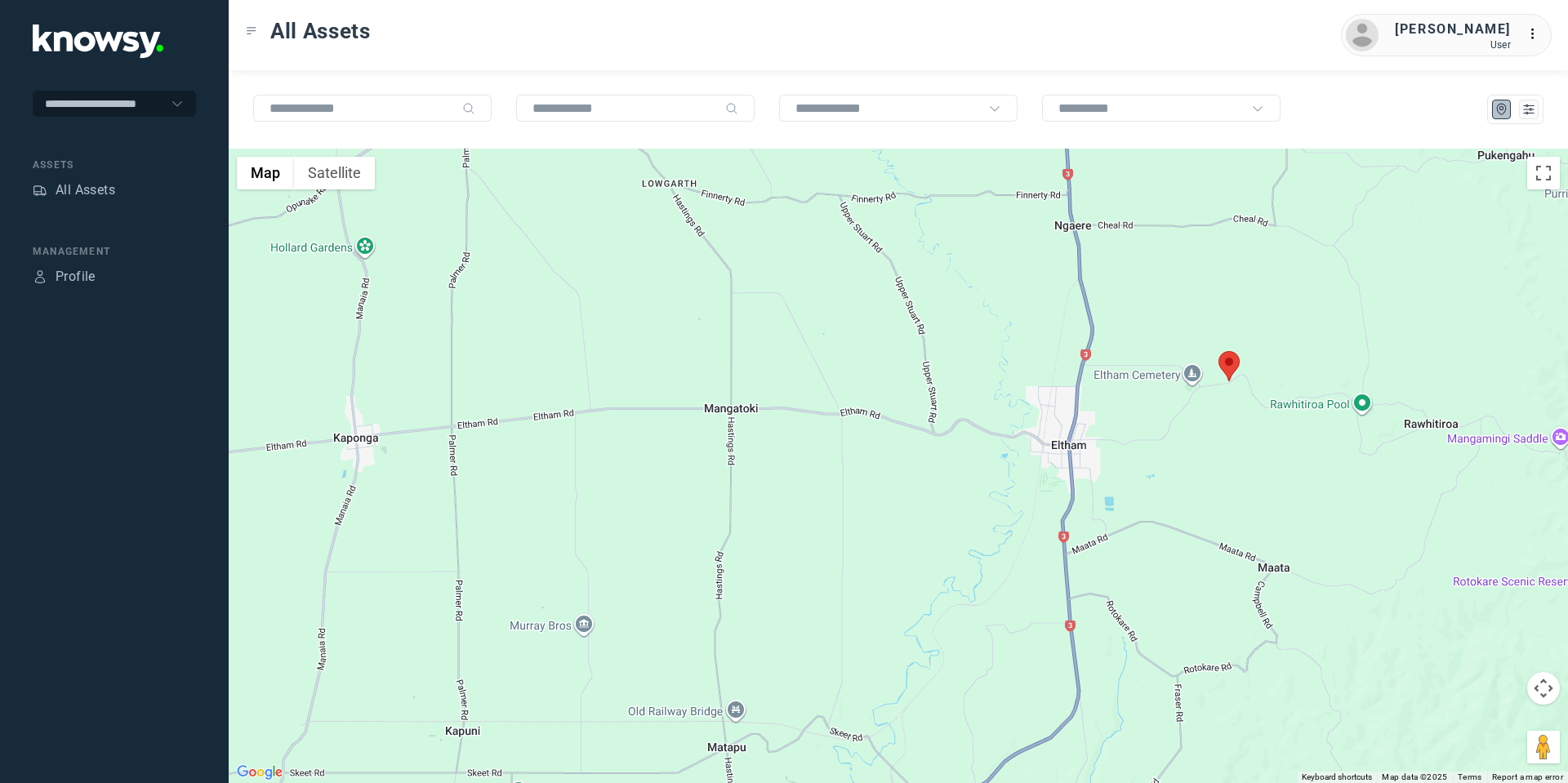
click at [1219, 351] on area at bounding box center [1219, 351] width 0 height 0
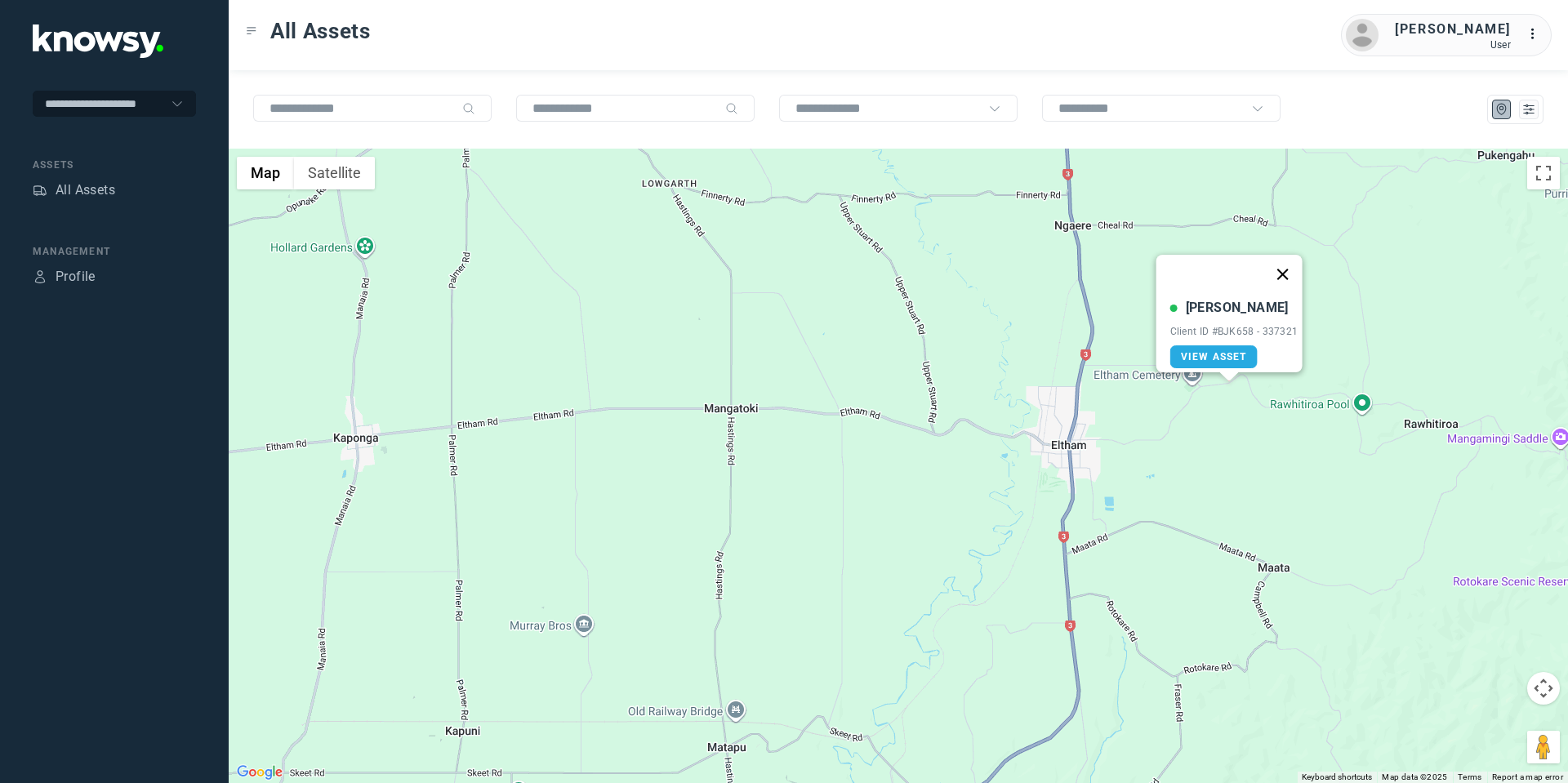
click at [1282, 261] on button "Close" at bounding box center [1282, 275] width 40 height 40
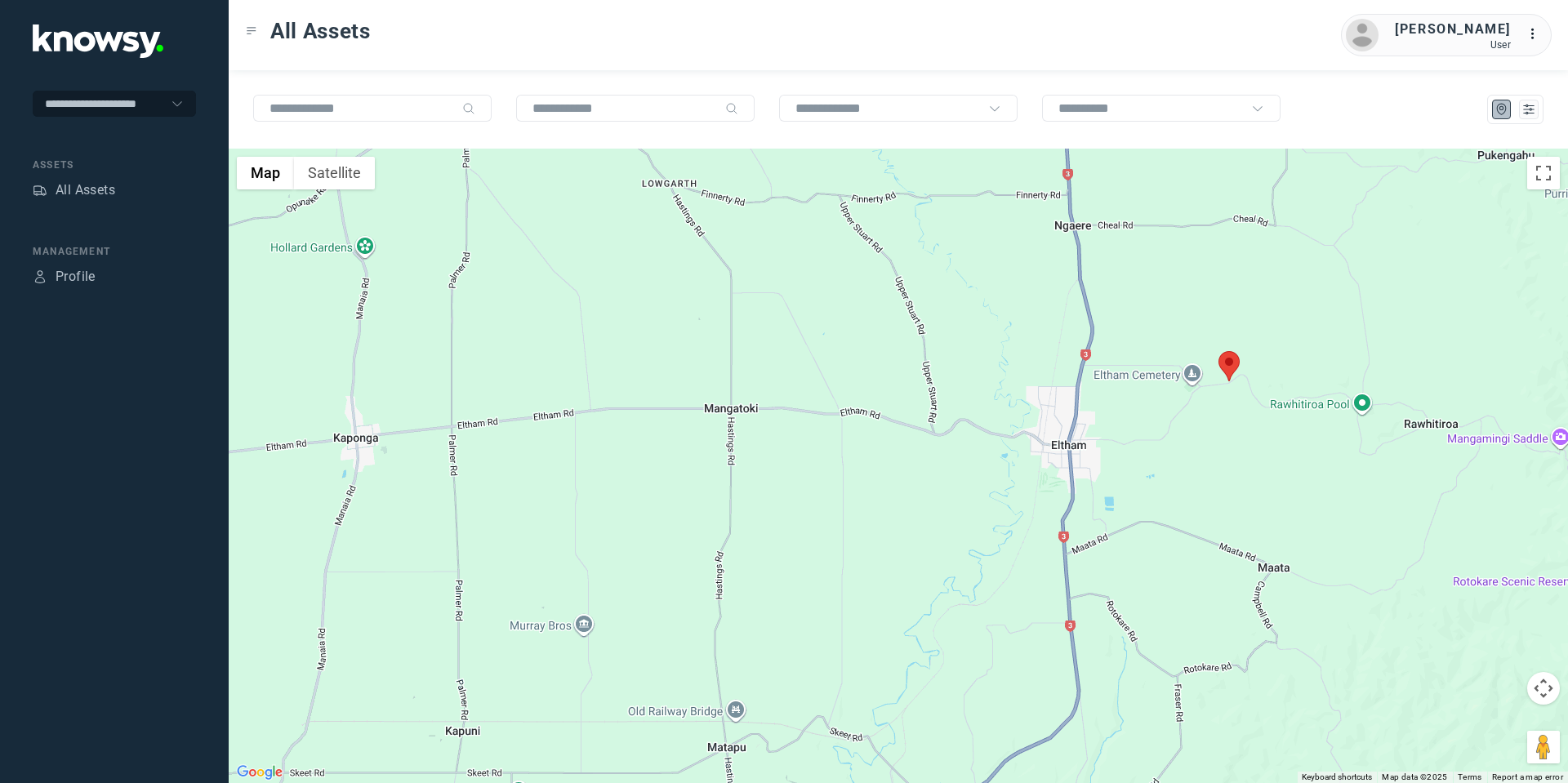
click at [1549, 698] on button "Map camera controls" at bounding box center [1544, 688] width 33 height 33
click at [1471, 641] on button "Move up" at bounding box center [1462, 648] width 33 height 33
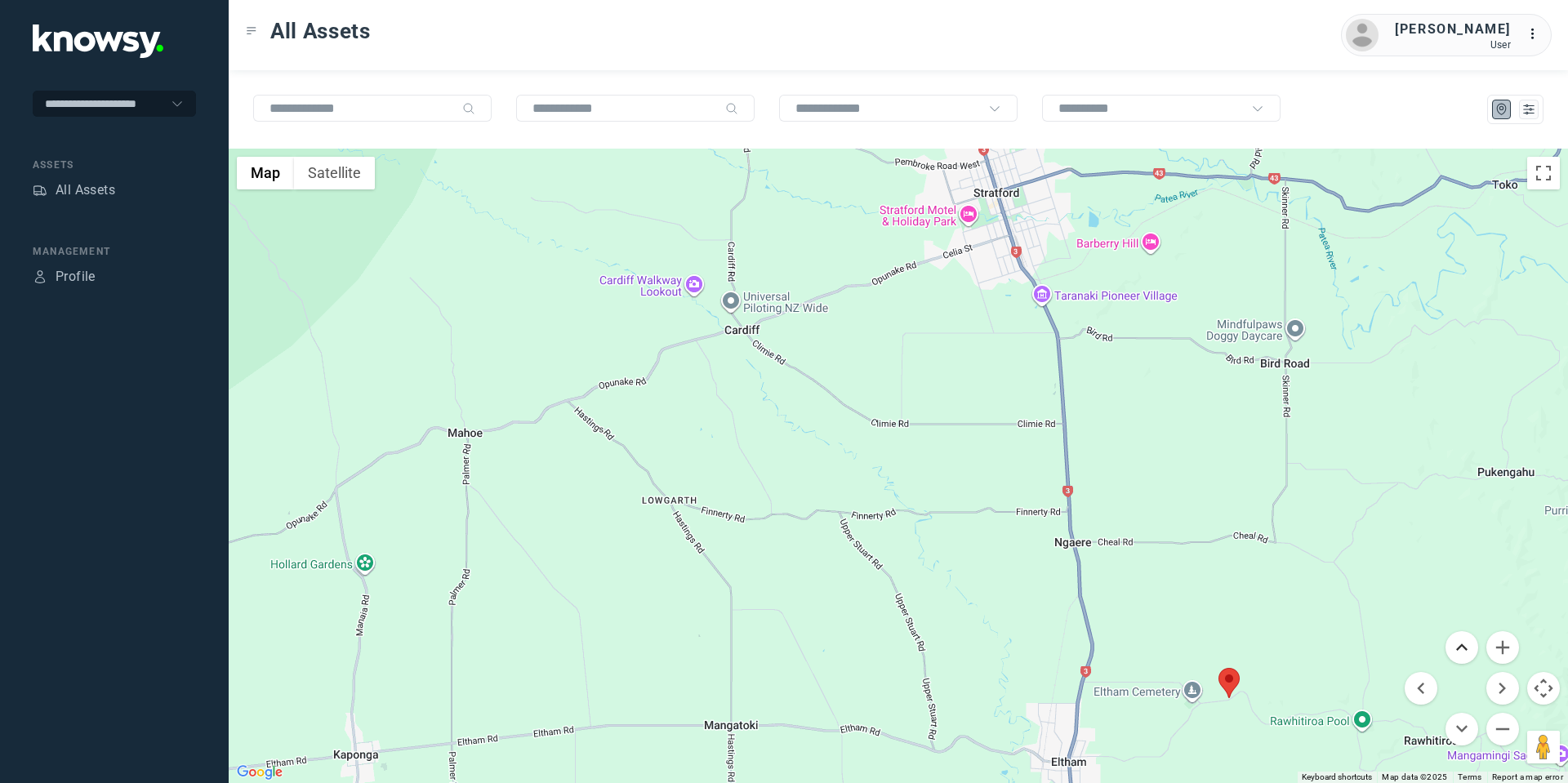
click at [1457, 639] on button "Move up" at bounding box center [1462, 648] width 33 height 33
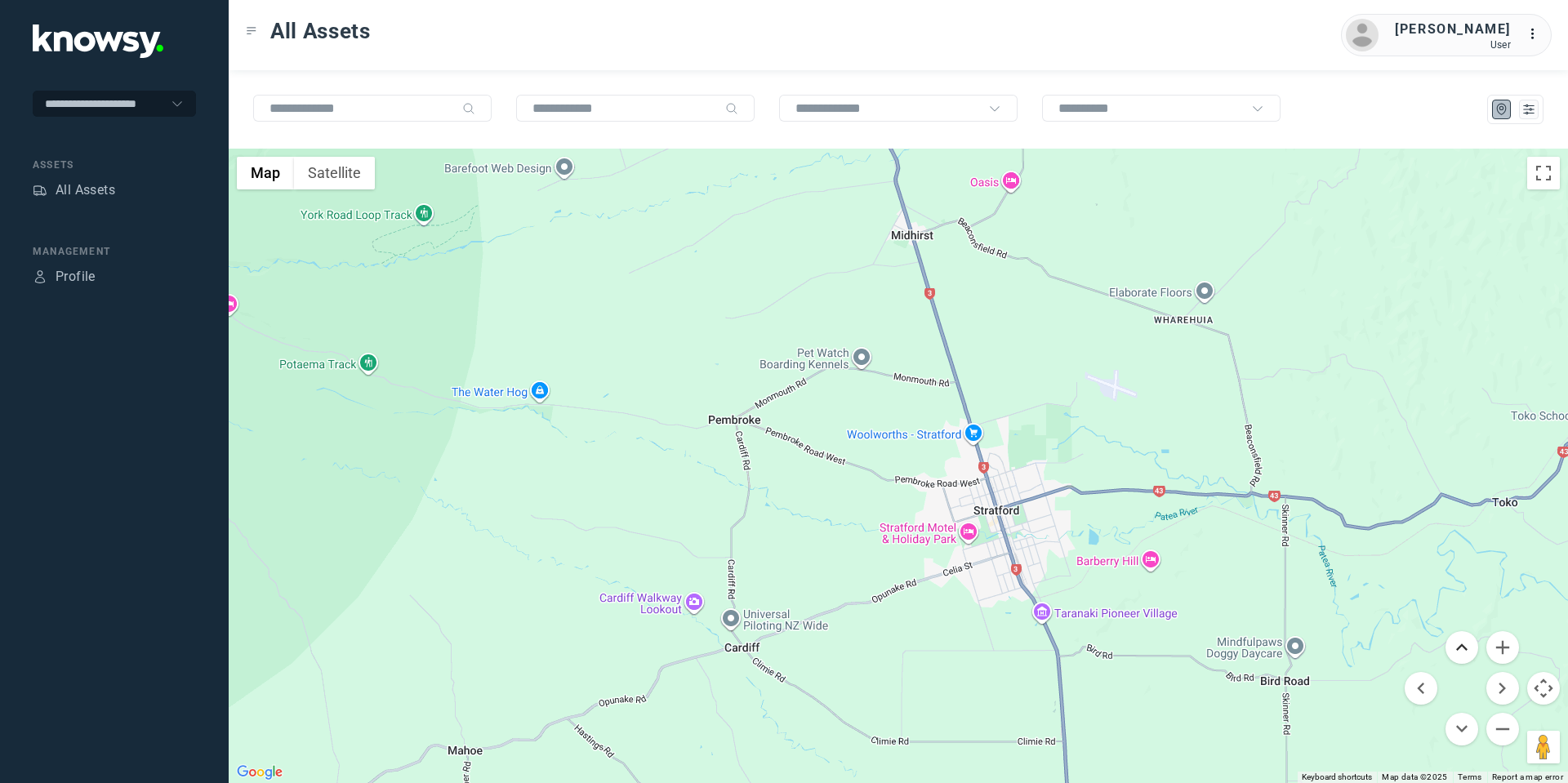
click at [1457, 639] on button "Move up" at bounding box center [1462, 648] width 33 height 33
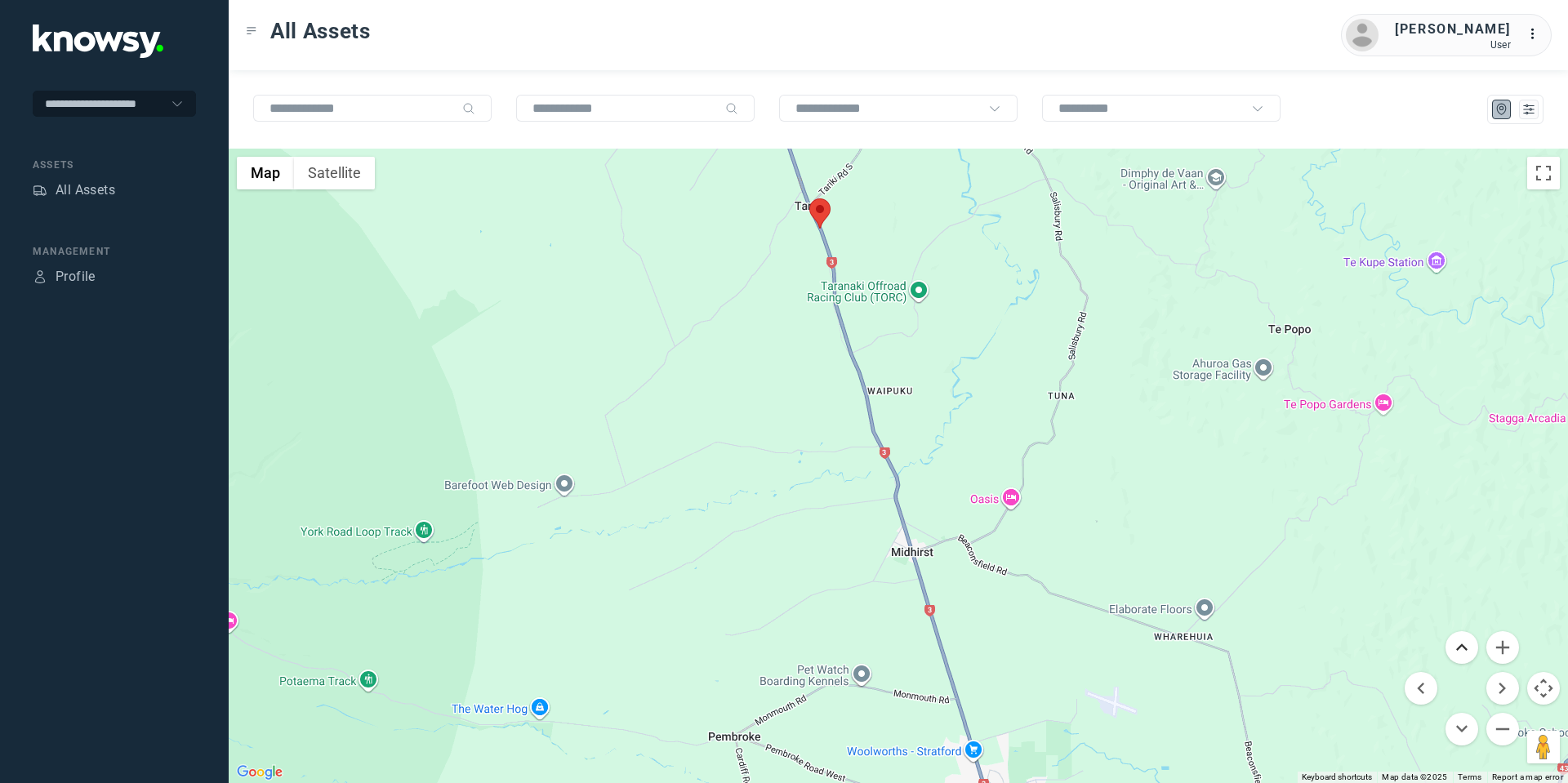
click at [1457, 639] on button "Move up" at bounding box center [1462, 648] width 33 height 33
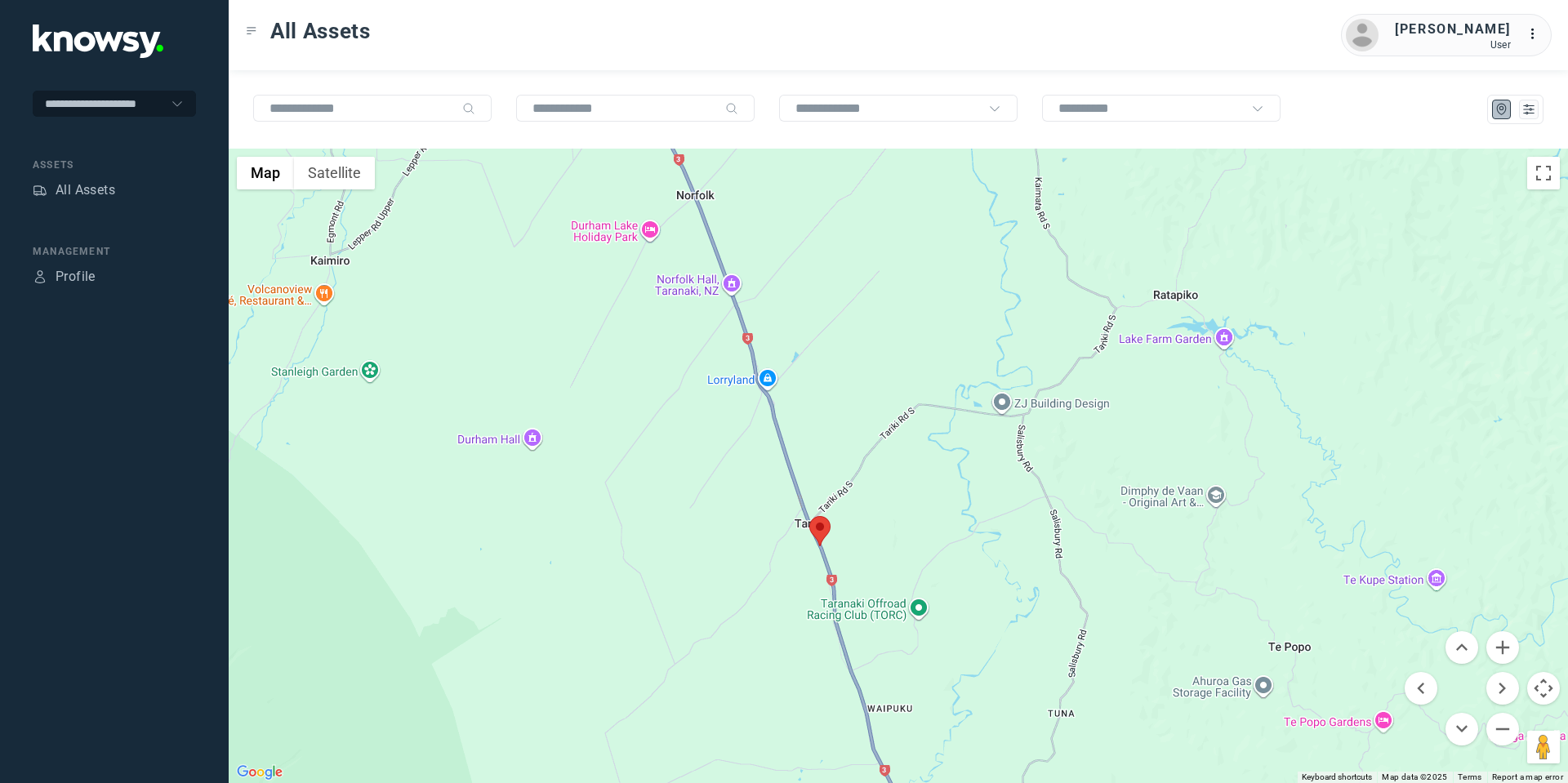
click at [809, 516] on area at bounding box center [809, 516] width 0 height 0
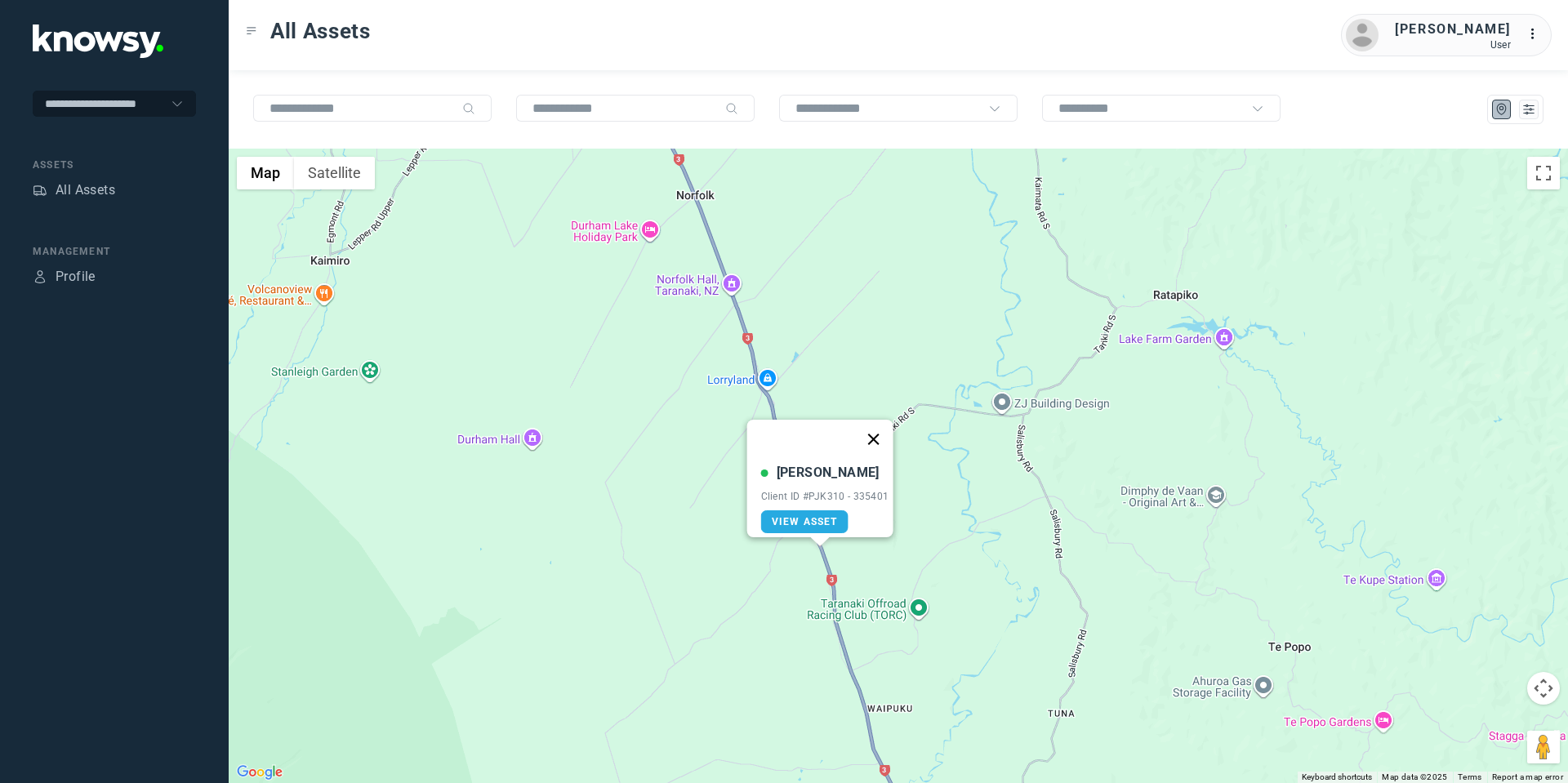
click at [873, 426] on button "Close" at bounding box center [873, 439] width 40 height 40
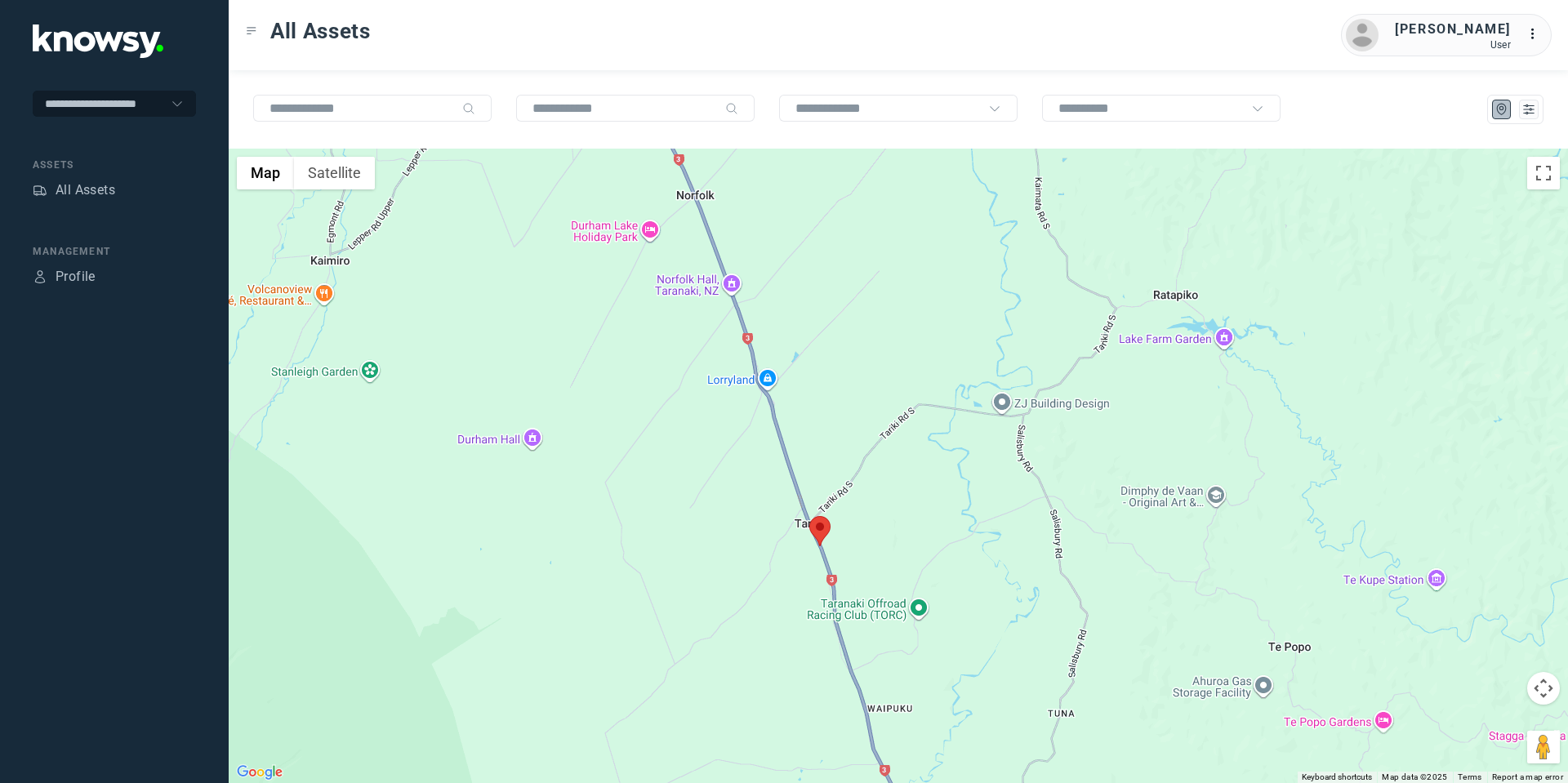
click at [1543, 682] on button "Map camera controls" at bounding box center [1544, 688] width 33 height 33
click at [1469, 649] on button "Move up" at bounding box center [1462, 648] width 33 height 33
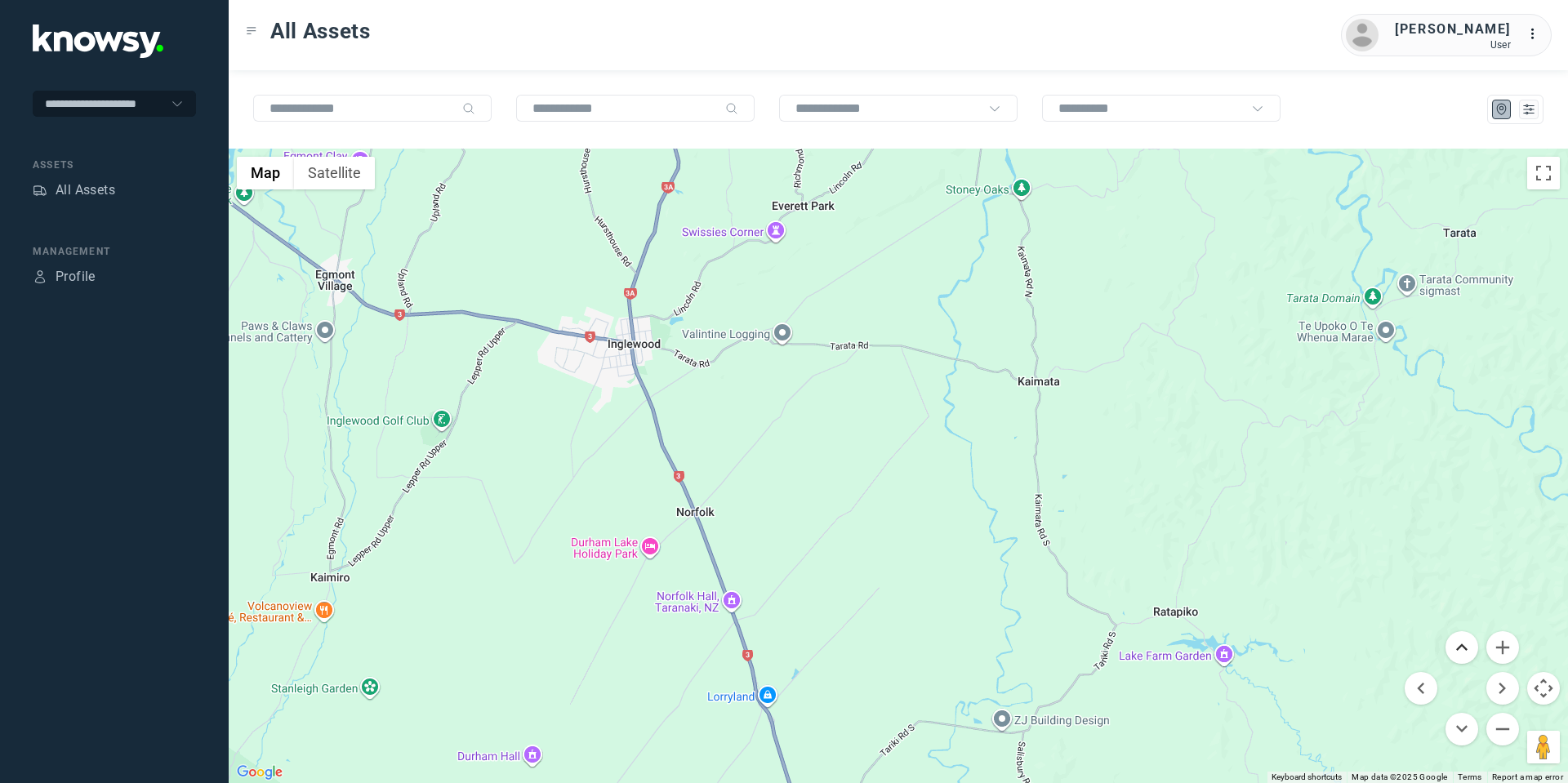
click at [1469, 649] on button "Move up" at bounding box center [1462, 648] width 33 height 33
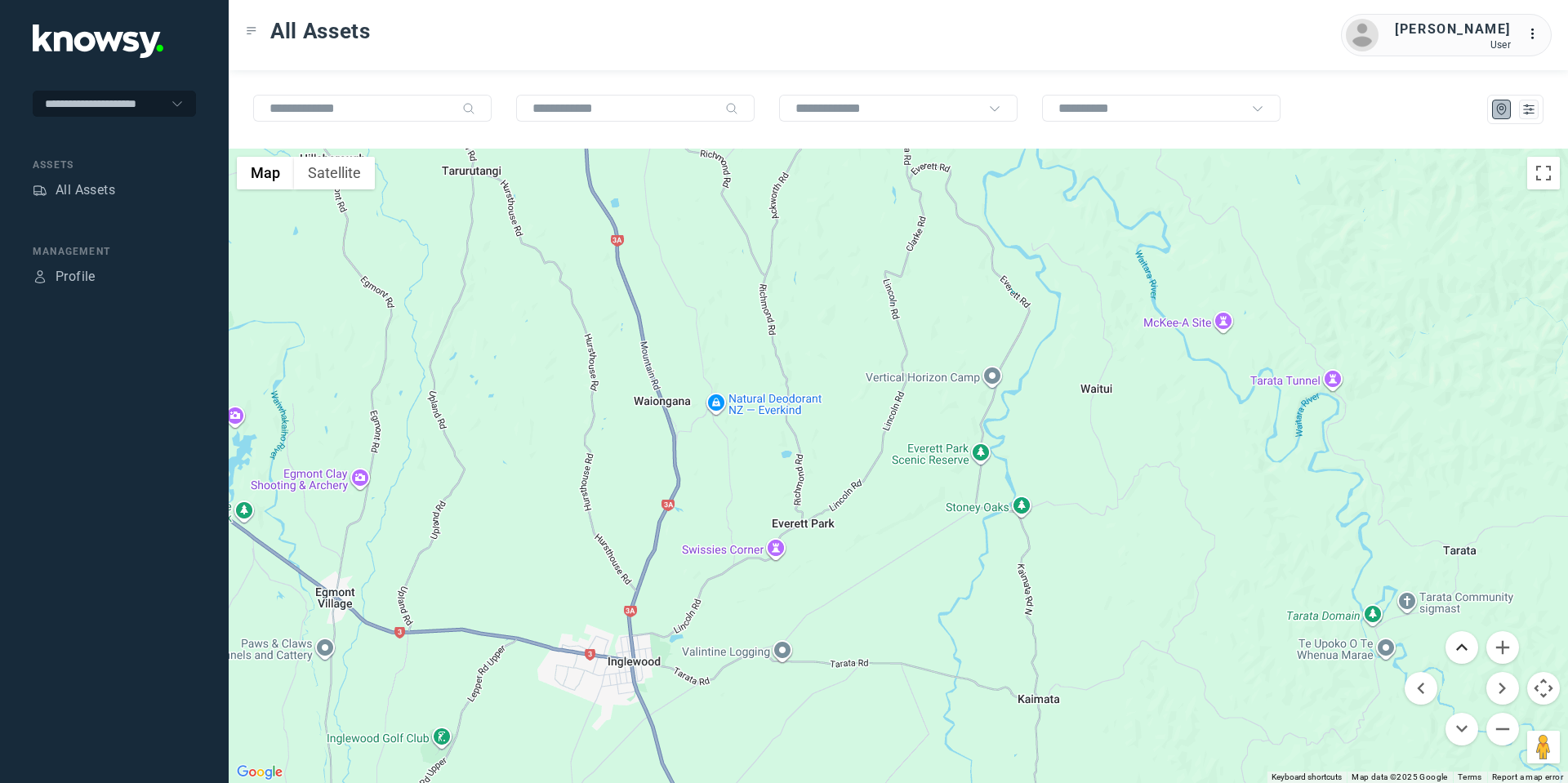
click at [1469, 649] on button "Move up" at bounding box center [1462, 648] width 33 height 33
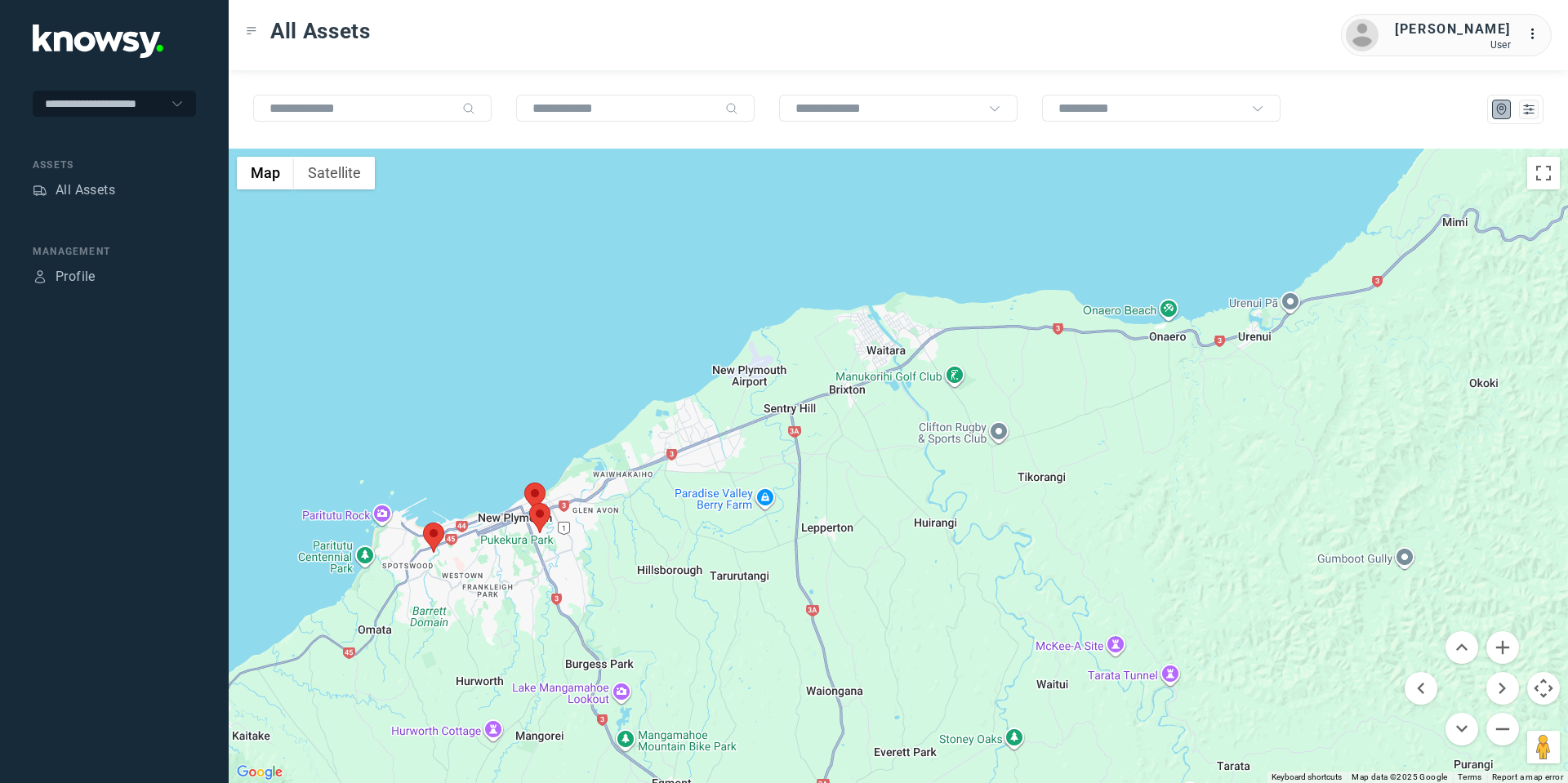
click at [529, 503] on area at bounding box center [529, 503] width 0 height 0
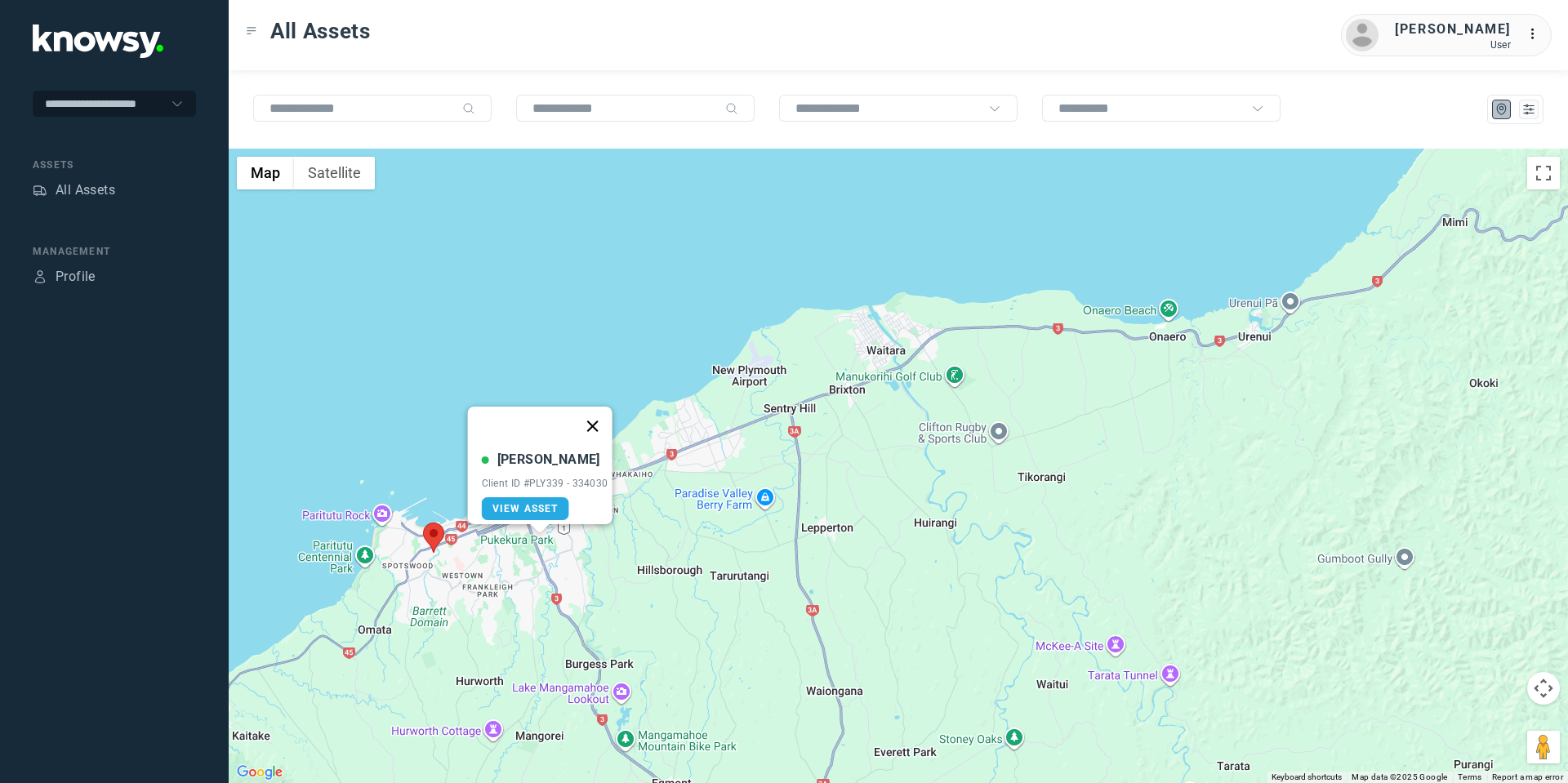
click at [603, 416] on button "Close" at bounding box center [592, 426] width 40 height 40
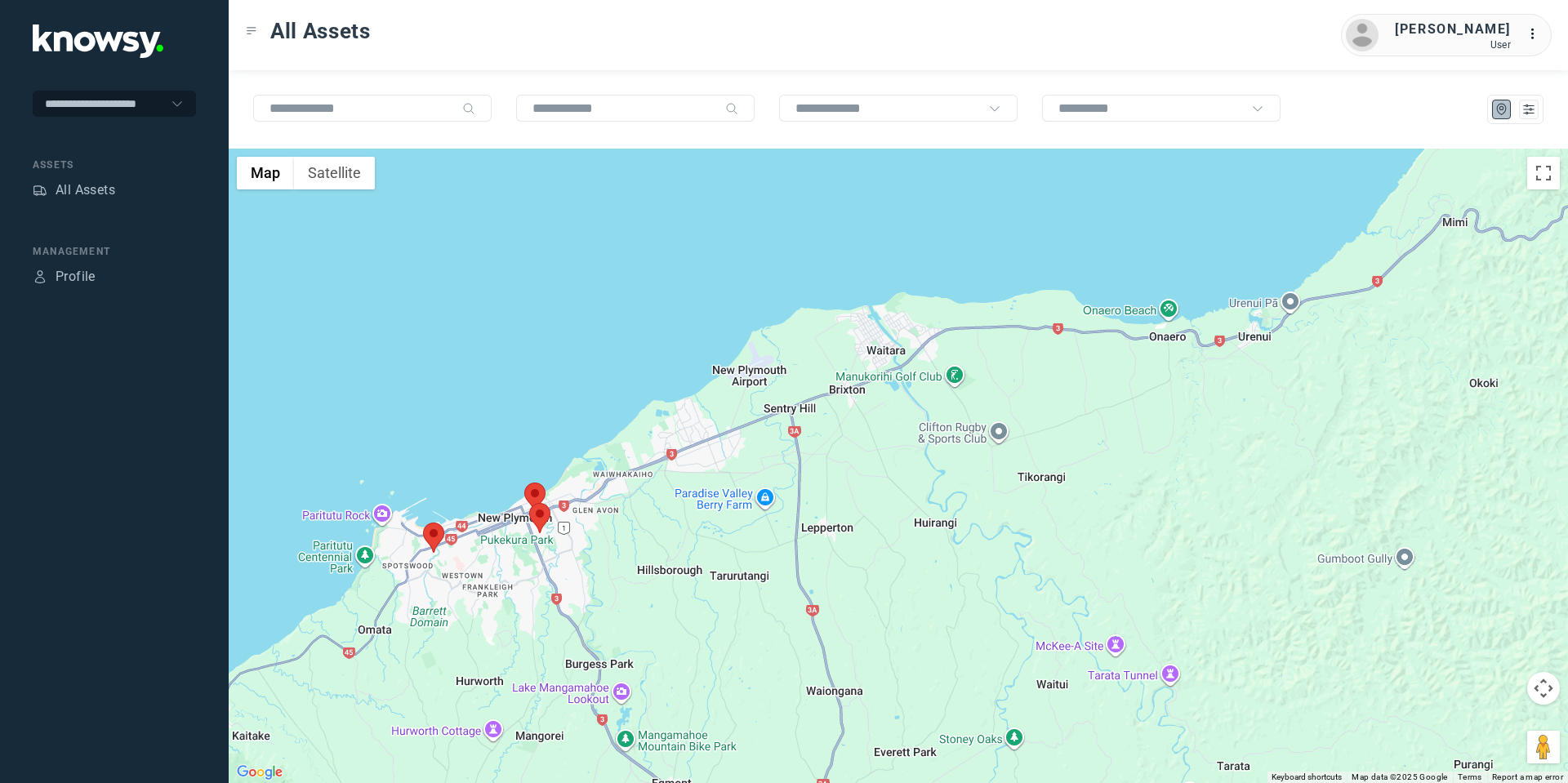
click at [524, 482] on area at bounding box center [524, 482] width 0 height 0
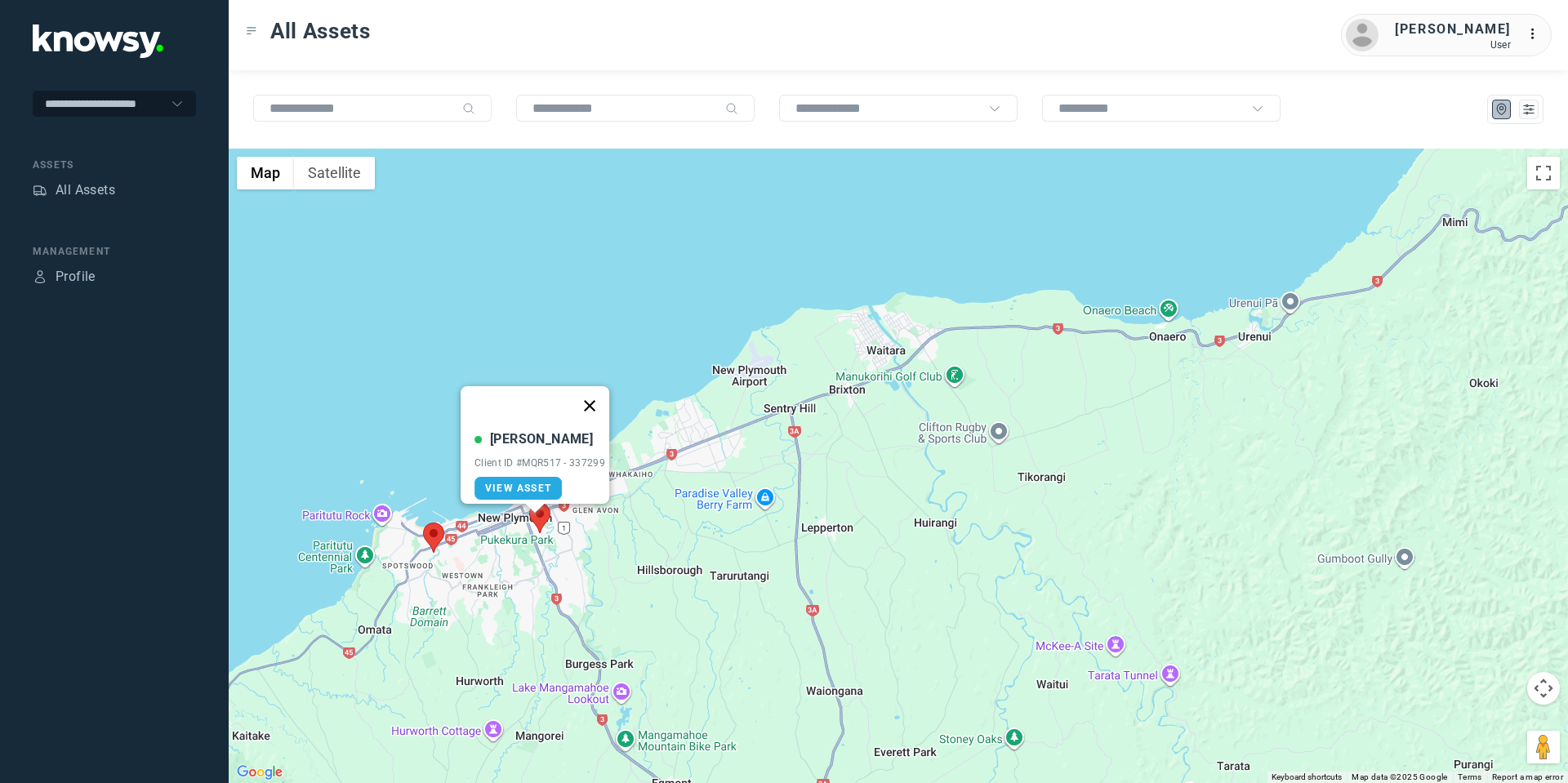
click at [595, 398] on button "Close" at bounding box center [590, 406] width 40 height 40
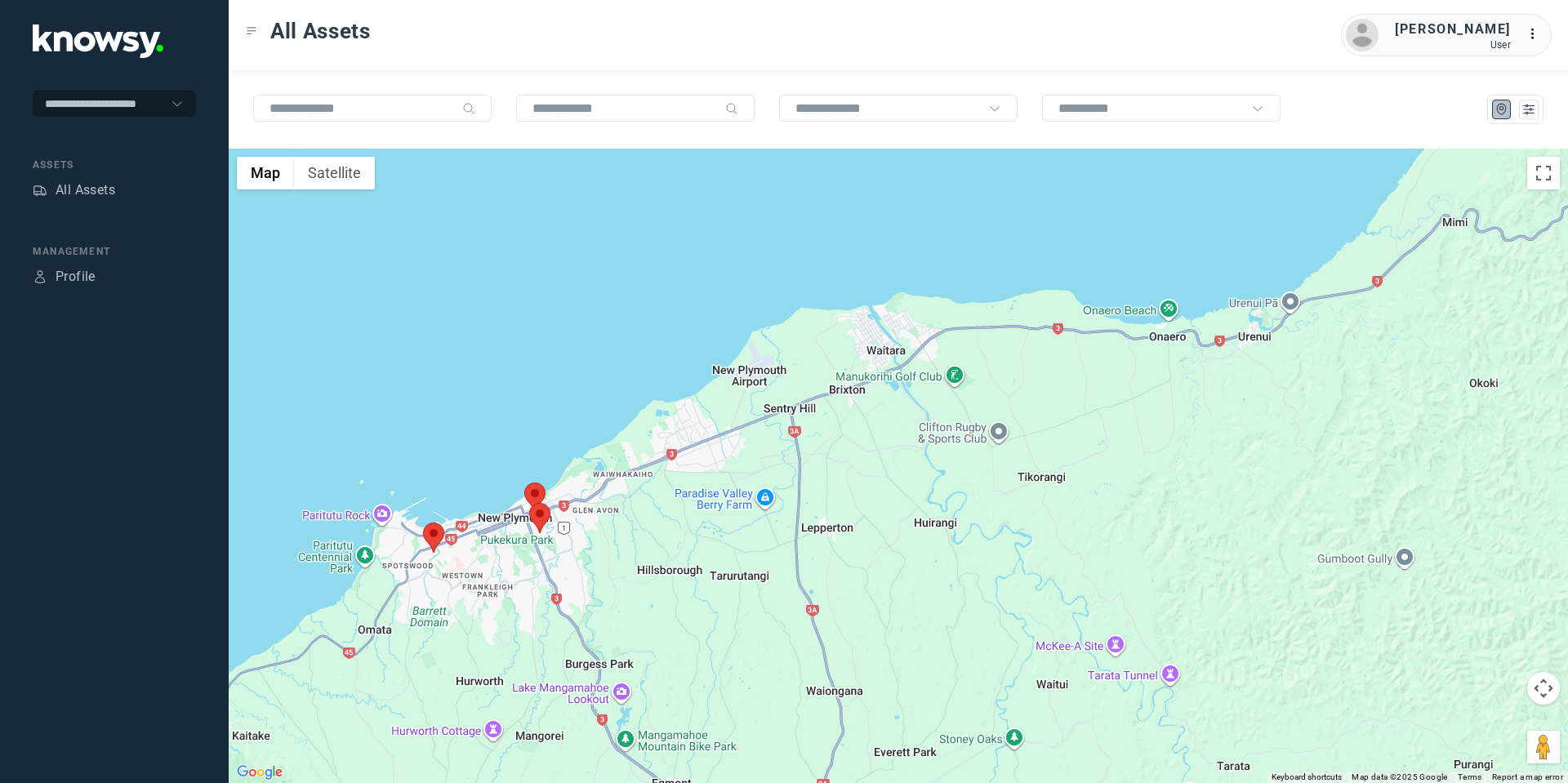
click at [423, 523] on area at bounding box center [423, 523] width 0 height 0
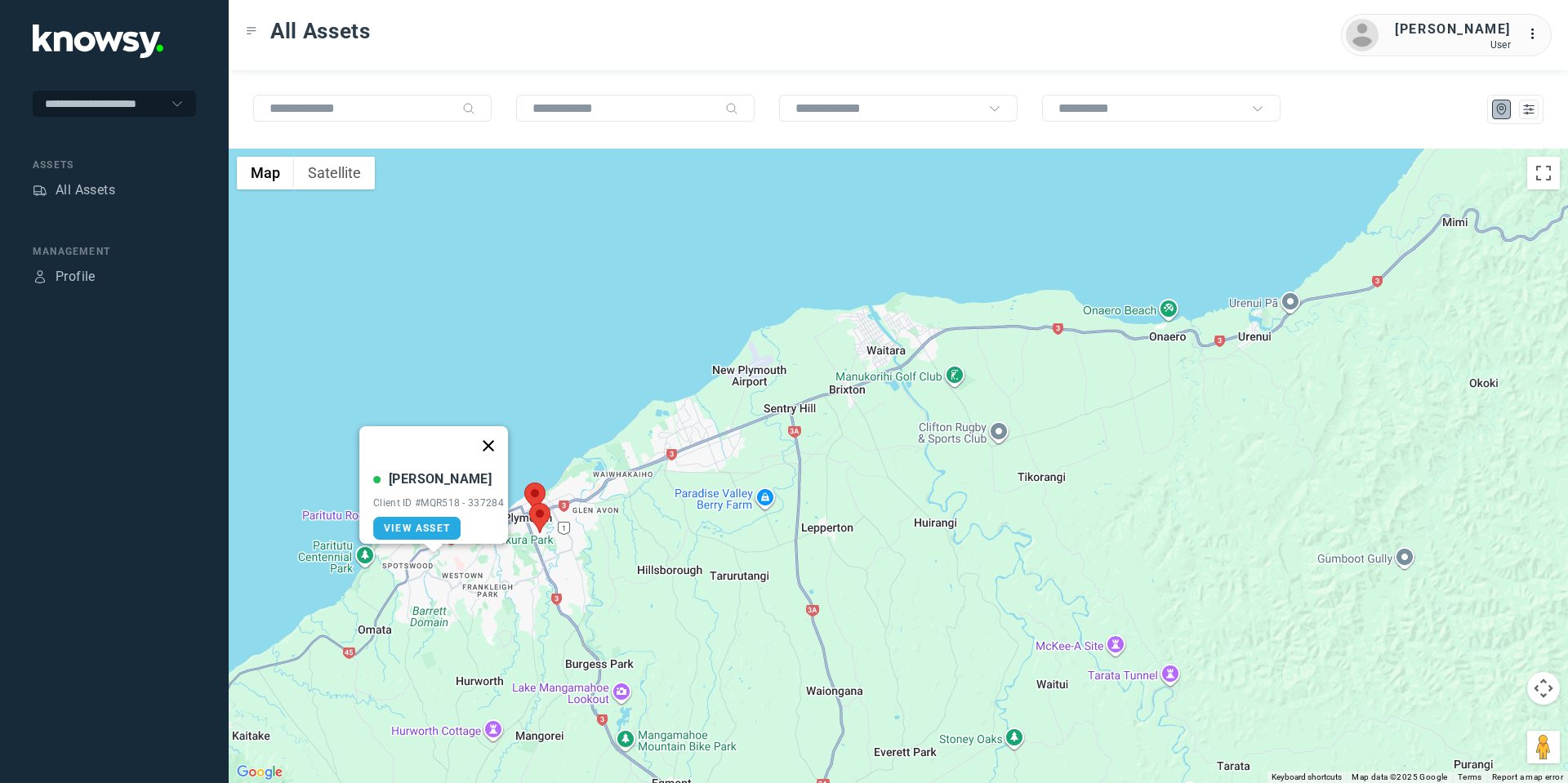
click at [496, 431] on button "Close" at bounding box center [488, 446] width 40 height 40
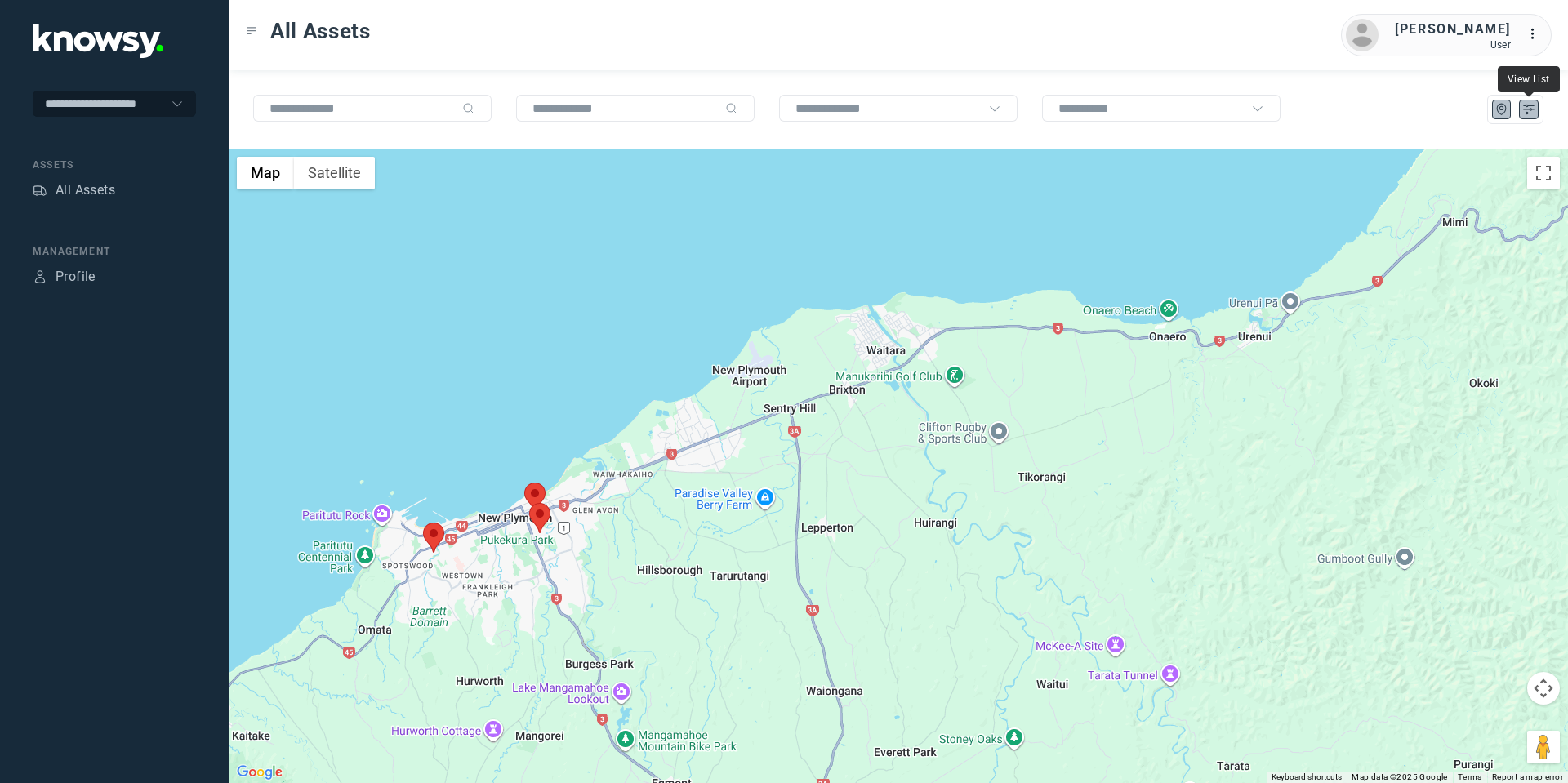
click at [1529, 105] on icon "List" at bounding box center [1529, 109] width 10 height 9
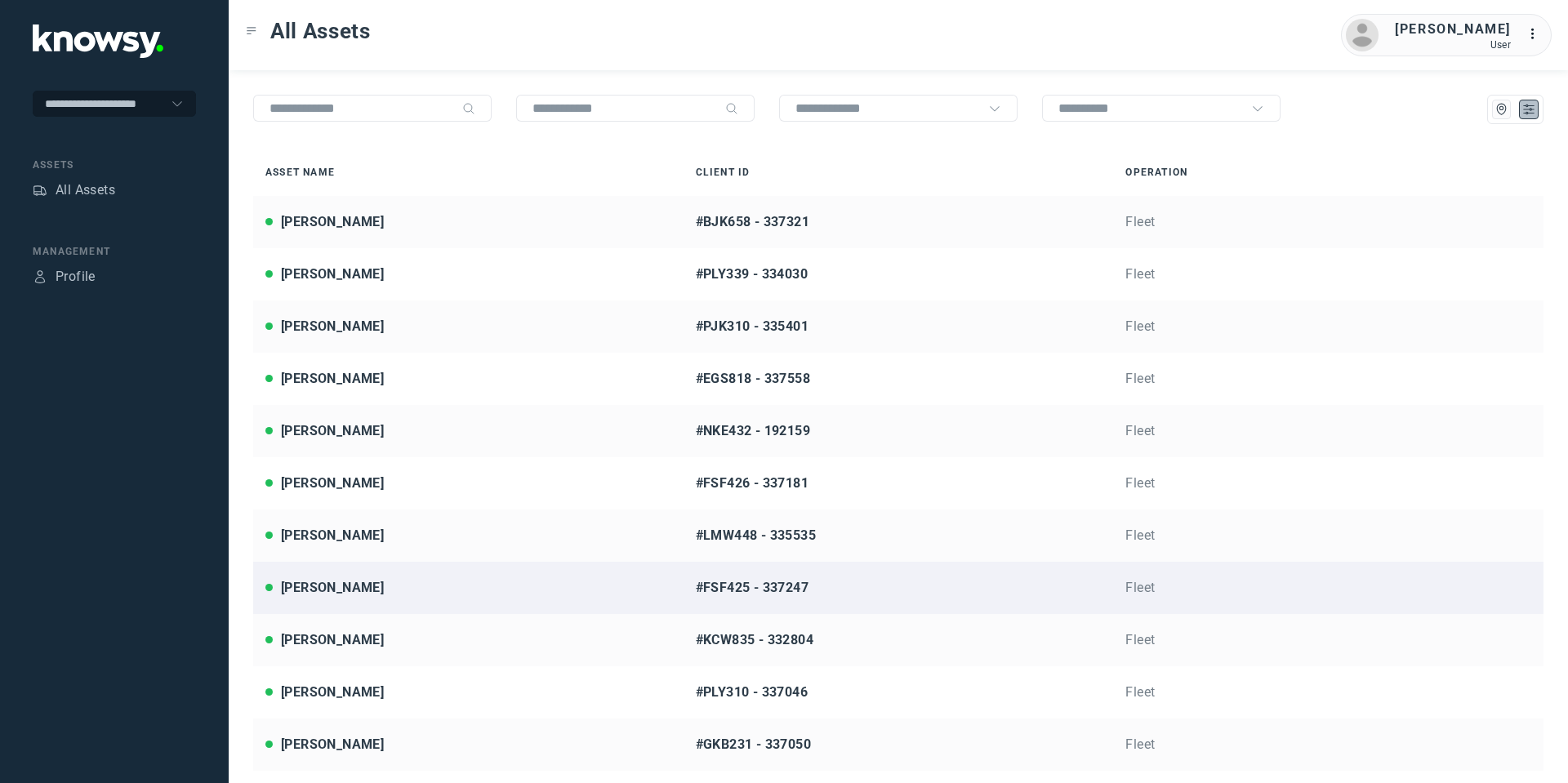
click at [392, 584] on div "[PERSON_NAME]" at bounding box center [469, 588] width 406 height 19
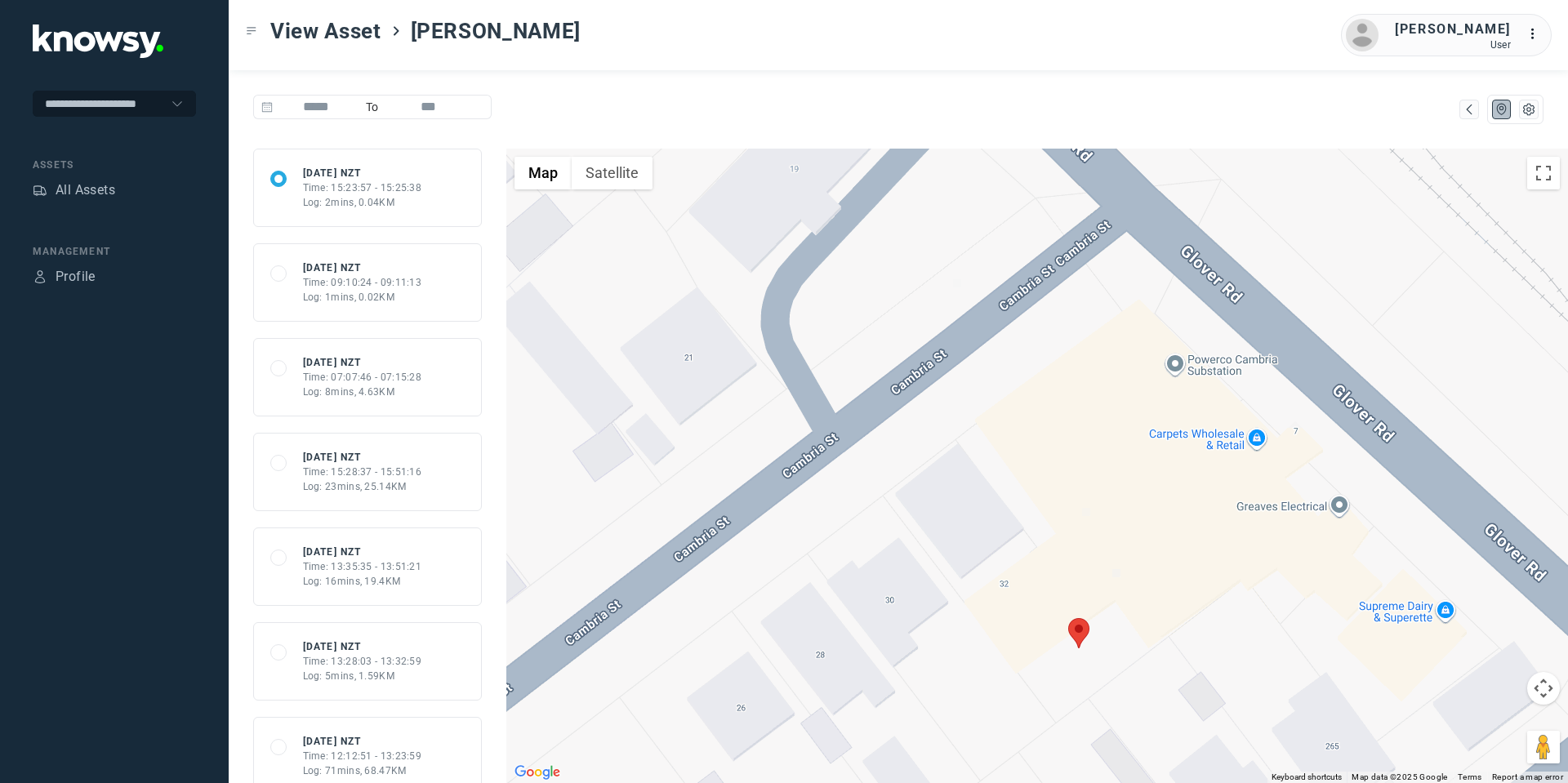
click at [1068, 619] on area at bounding box center [1068, 619] width 0 height 0
click at [1138, 530] on button "Close" at bounding box center [1132, 541] width 40 height 40
